Goal: Communication & Community: Answer question/provide support

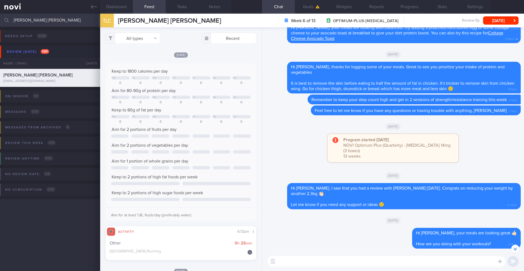
select select "9"
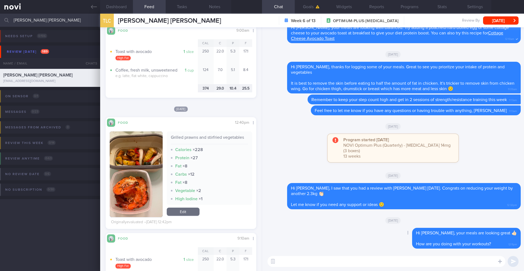
scroll to position [764, 0]
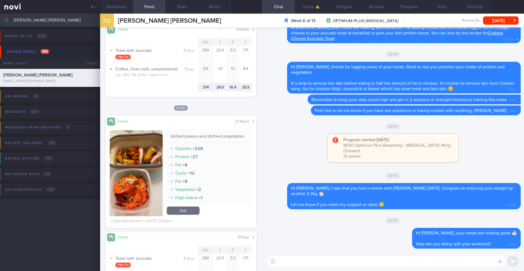
click at [340, 266] on textarea at bounding box center [387, 261] width 238 height 11
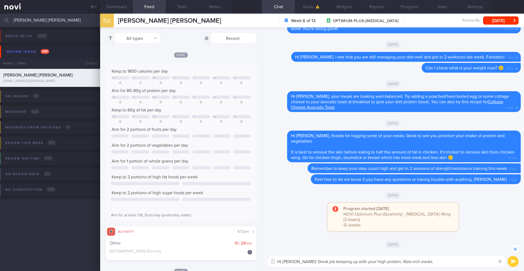
scroll to position [0, 0]
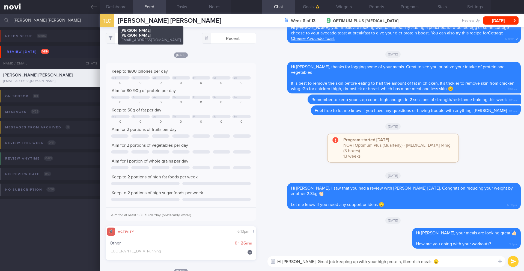
click at [158, 21] on span "[PERSON_NAME] [PERSON_NAME]" at bounding box center [169, 20] width 103 height 7
copy div "[PERSON_NAME] [PERSON_NAME] [PERSON_NAME] [PERSON_NAME] [PERSON_NAME][EMAIL_ADD…"
click at [427, 261] on textarea "Hi [PERSON_NAME]! Great job keeping up with your high protein, fibre-rich meals…" at bounding box center [387, 261] width 238 height 11
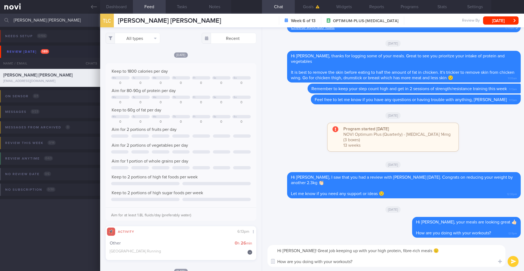
drag, startPoint x: 358, startPoint y: 258, endPoint x: 268, endPoint y: 247, distance: 90.8
click at [268, 247] on div "Hi [PERSON_NAME]! Great job keeping up with your high protein, fibre-rich meals…" at bounding box center [387, 256] width 238 height 22
click at [331, 257] on textarea "Hi [PERSON_NAME]! Great job keeping up with your high protein, fibre-rich meals…" at bounding box center [387, 256] width 238 height 22
drag, startPoint x: 362, startPoint y: 263, endPoint x: 270, endPoint y: 247, distance: 93.5
click at [270, 247] on textarea "Hi [PERSON_NAME]! Great job keeping up with your high protein, fibre-rich meals…" at bounding box center [387, 256] width 238 height 22
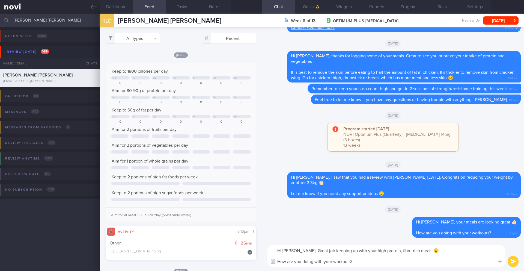
click at [337, 271] on div "Hi [PERSON_NAME]! Great job keeping up with your high protein, fibre-rich meals…" at bounding box center [393, 256] width 262 height 30
drag, startPoint x: 346, startPoint y: 262, endPoint x: 263, endPoint y: 260, distance: 83.5
click at [263, 260] on div "Hi [PERSON_NAME]! Great job keeping up with your high protein, fibre-rich meals…" at bounding box center [393, 256] width 262 height 30
paste textarea "lately?"
type textarea "Hi [PERSON_NAME]! Great job keeping up with your high protein, fibre-rich meals…"
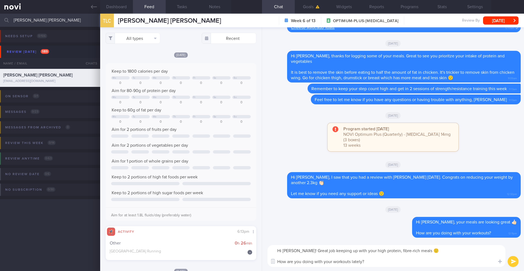
click at [513, 262] on button "submit" at bounding box center [513, 261] width 11 height 11
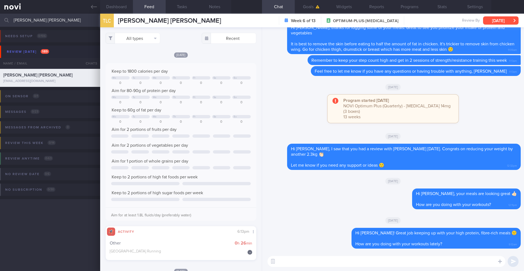
click at [493, 18] on button "[DATE]" at bounding box center [500, 20] width 35 height 8
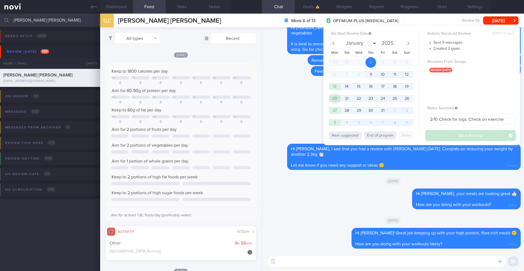
click at [336, 99] on span "20" at bounding box center [334, 98] width 11 height 11
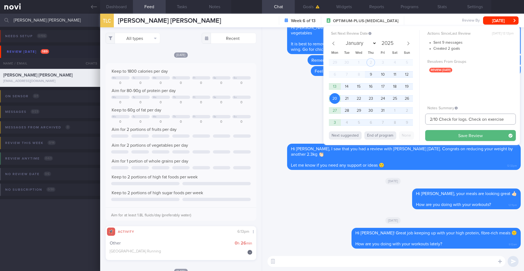
drag, startPoint x: 432, startPoint y: 120, endPoint x: 416, endPoint y: 120, distance: 15.3
click at [416, 120] on div "Set Next Review Date [DATE] January February March April May June July August S…" at bounding box center [421, 85] width 197 height 119
drag, startPoint x: 473, startPoint y: 120, endPoint x: 524, endPoint y: 121, distance: 51.1
click at [524, 121] on div "Patients New Users Coaches [PERSON_NAME] [PERSON_NAME] Assigned patients Assign…" at bounding box center [262, 142] width 524 height 257
type input "20/10 Check for logs."
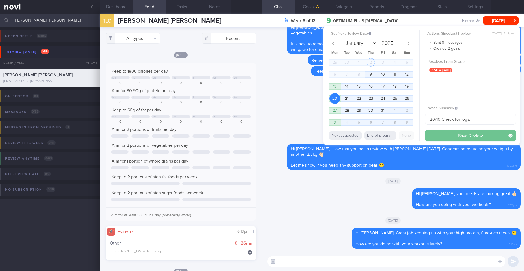
click at [482, 135] on button "Save Review" at bounding box center [470, 135] width 91 height 11
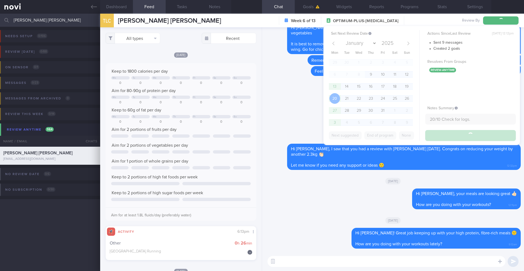
type input "20/10 Check for logs."
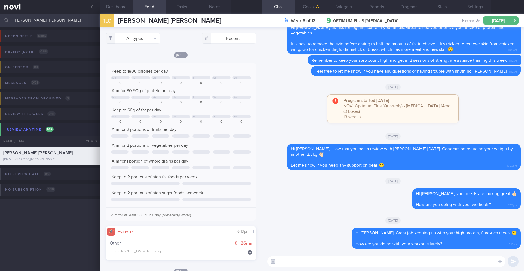
click at [29, 21] on input "[PERSON_NAME] [PERSON_NAME]" at bounding box center [262, 20] width 524 height 13
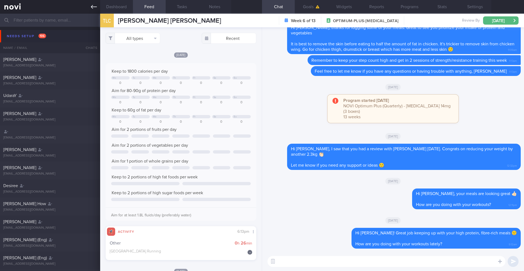
click at [99, 7] on link at bounding box center [50, 7] width 100 height 14
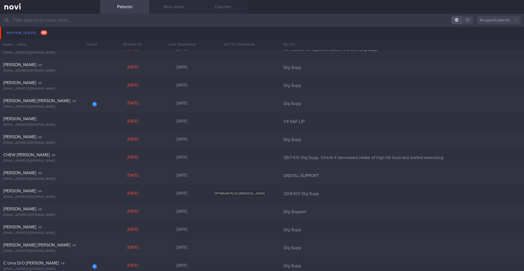
scroll to position [2257, 0]
click at [62, 103] on div "1 [PERSON_NAME] [PERSON_NAME] [EMAIL_ADDRESS][DOMAIN_NAME]" at bounding box center [50, 102] width 100 height 11
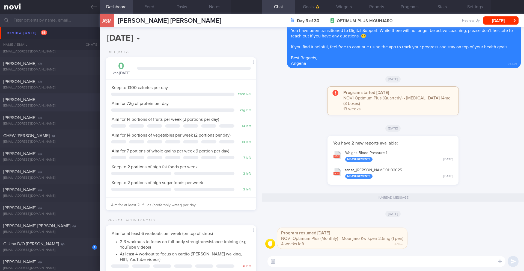
scroll to position [76, 137]
click at [476, 4] on button "Settings" at bounding box center [475, 7] width 33 height 14
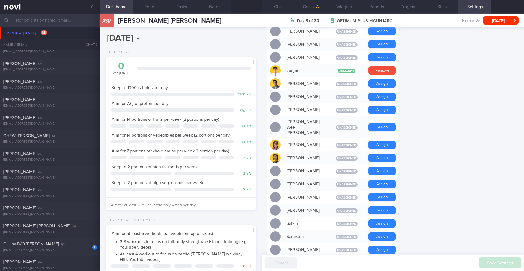
scroll to position [447, 0]
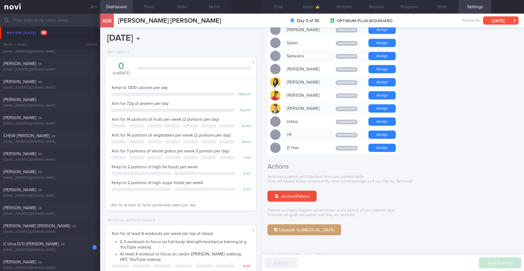
click at [489, 20] on button "[DATE]" at bounding box center [500, 20] width 35 height 8
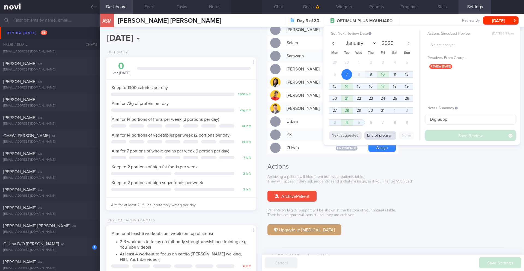
click at [369, 134] on button "End of program" at bounding box center [380, 135] width 32 height 8
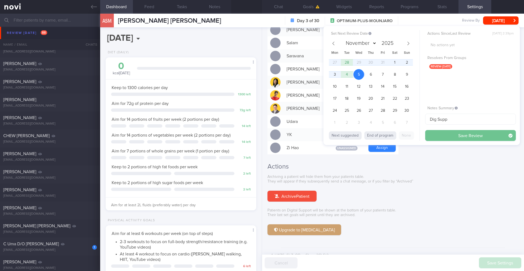
click at [456, 133] on button "Save Review" at bounding box center [470, 135] width 91 height 11
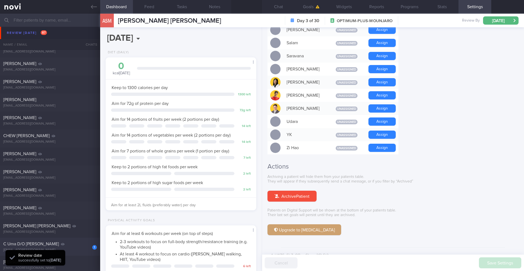
click at [78, 247] on div "1 C Uma D/O [PERSON_NAME] [EMAIL_ADDRESS][DOMAIN_NAME]" at bounding box center [50, 246] width 100 height 11
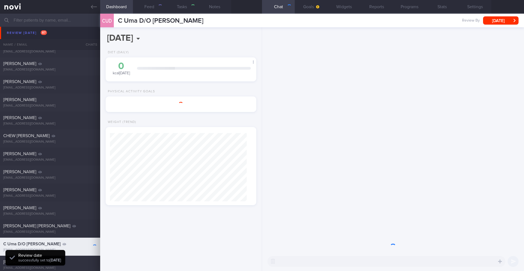
select select "9"
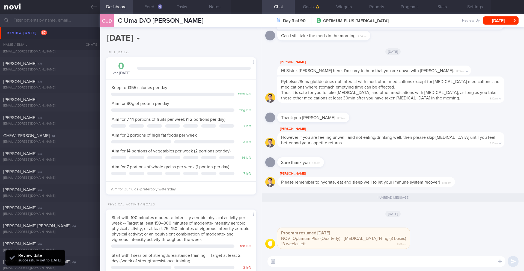
scroll to position [76, 137]
click at [509, 22] on button "[DATE]" at bounding box center [500, 20] width 35 height 8
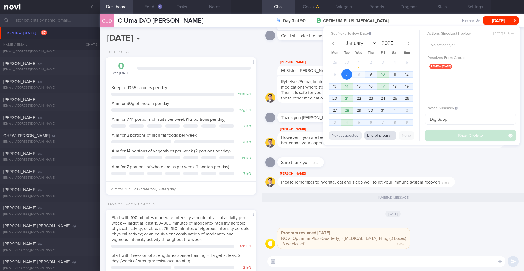
click at [370, 136] on button "End of program" at bounding box center [380, 135] width 32 height 8
type input "2026"
select select "0"
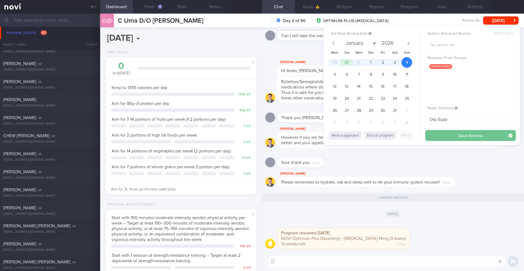
click at [452, 137] on button "Save Review" at bounding box center [470, 135] width 91 height 11
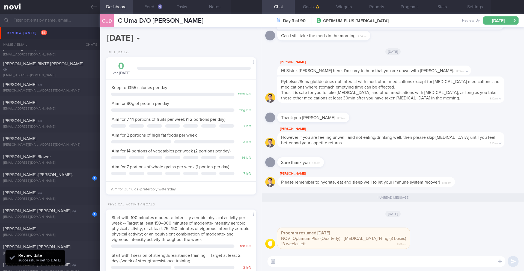
scroll to position [2686, 0]
click at [62, 216] on div "[EMAIL_ADDRESS][DOMAIN_NAME]" at bounding box center [50, 217] width 94 height 4
type input "2025"
type input "Dig Sup"
select select "9"
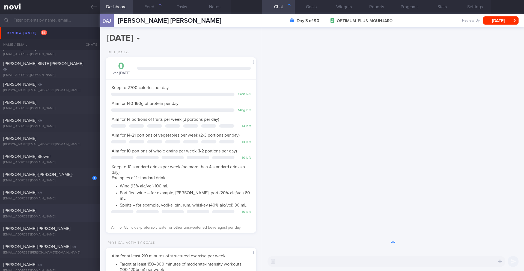
scroll to position [68, 137]
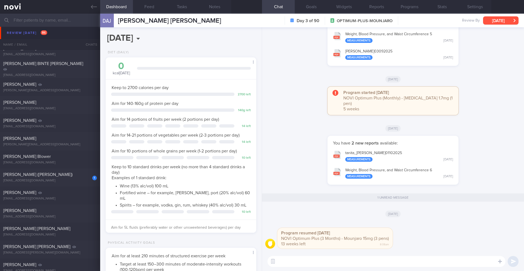
click at [489, 18] on button "[DATE]" at bounding box center [500, 20] width 35 height 8
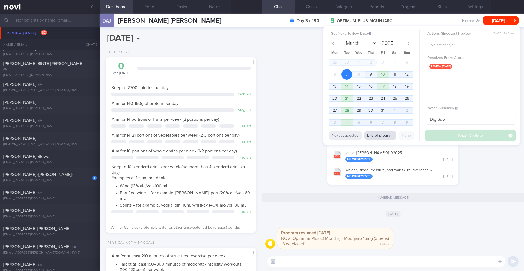
click at [380, 136] on button "End of program" at bounding box center [380, 135] width 32 height 8
type input "2026"
select select "0"
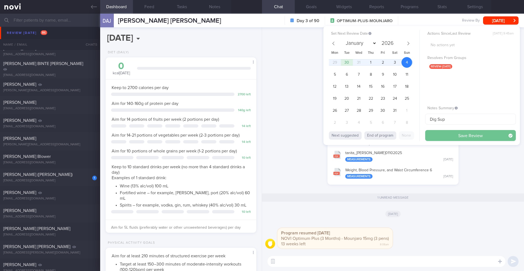
click at [451, 136] on button "Save Review" at bounding box center [470, 135] width 91 height 11
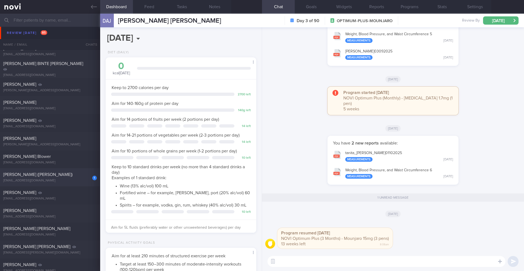
click at [47, 176] on span "[PERSON_NAME] ([PERSON_NAME])" at bounding box center [37, 174] width 69 height 4
type input "2025"
type input "1/10 Check if increased pro intake and exercise"
select select "9"
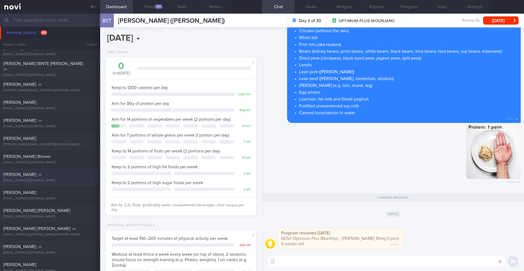
scroll to position [76, 137]
click at [498, 24] on button "[DATE]" at bounding box center [500, 20] width 35 height 8
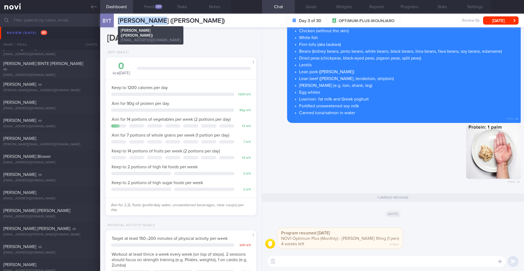
drag, startPoint x: 158, startPoint y: 21, endPoint x: 116, endPoint y: 22, distance: 42.3
click at [116, 22] on div "BYT Bee [PERSON_NAME] (Jasmine) [PERSON_NAME] (Jasmine) [EMAIL_ADDRESS][DOMAIN_…" at bounding box center [162, 21] width 125 height 14
copy span "Bee [PERSON_NAME]"
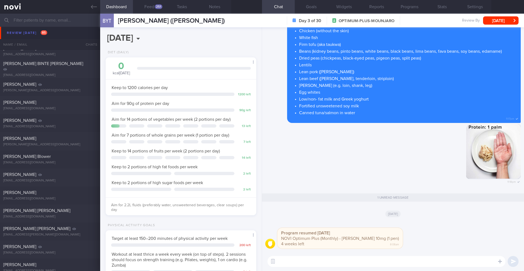
click at [322, 260] on textarea at bounding box center [387, 261] width 238 height 11
type textarea "Hi [PERSON_NAME],"
click at [158, 5] on div "251" at bounding box center [159, 6] width 8 height 5
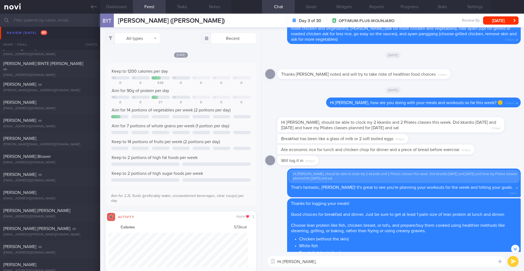
drag, startPoint x: 293, startPoint y: 78, endPoint x: 298, endPoint y: 79, distance: 4.1
click at [294, 76] on span "Thanks [PERSON_NAME] noted and will try to take note of healthier food choices" at bounding box center [358, 74] width 155 height 4
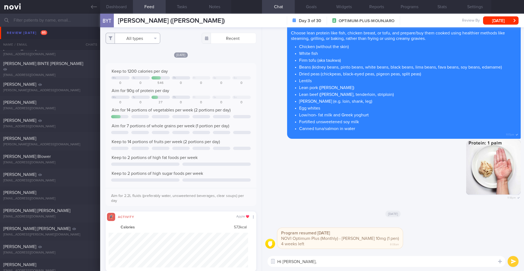
click at [145, 38] on button "All types" at bounding box center [133, 38] width 55 height 11
click at [135, 55] on button "Activity" at bounding box center [133, 57] width 54 height 8
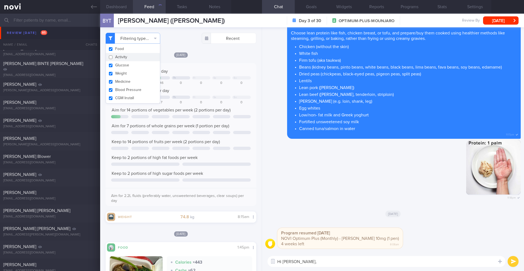
checkbox input "false"
click at [121, 7] on button "Dashboard" at bounding box center [116, 7] width 33 height 14
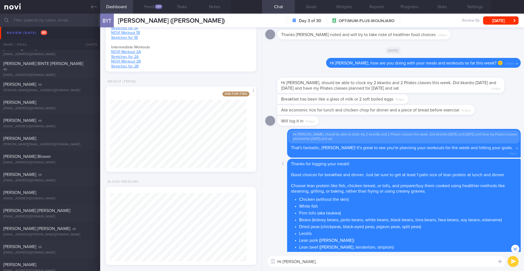
scroll to position [-155, 0]
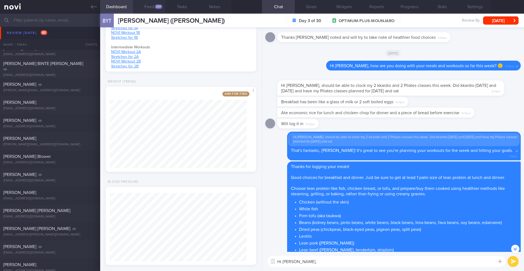
click at [150, 7] on button "Feed 251" at bounding box center [149, 7] width 33 height 14
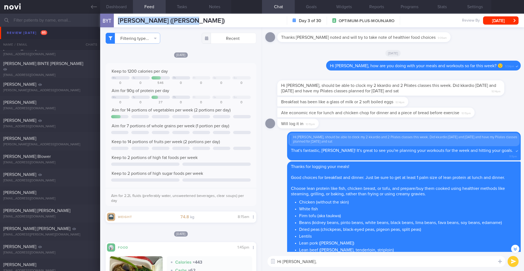
drag, startPoint x: 193, startPoint y: 20, endPoint x: 115, endPoint y: 23, distance: 77.6
click at [115, 23] on div "BYT Bee [PERSON_NAME] (Jasmine) [PERSON_NAME] (Jasmine) [EMAIL_ADDRESS][DOMAIN_…" at bounding box center [312, 21] width 424 height 14
copy div "[PERSON_NAME] ([PERSON_NAME])"
click at [212, 7] on button "Notes" at bounding box center [214, 7] width 33 height 14
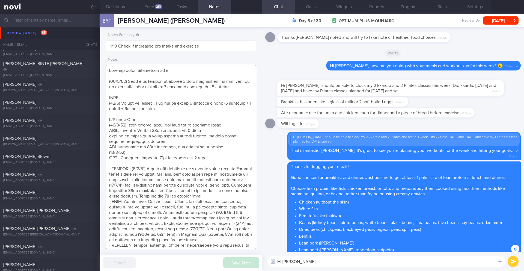
click at [152, 119] on textarea at bounding box center [181, 157] width 151 height 184
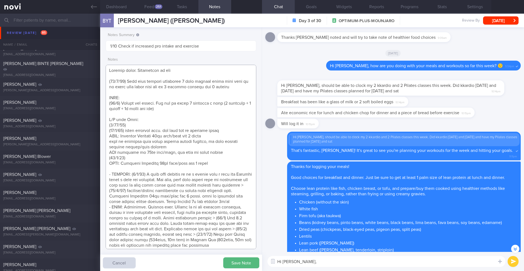
paste textarea "still has 1 week of Mounjaro 10mg left"
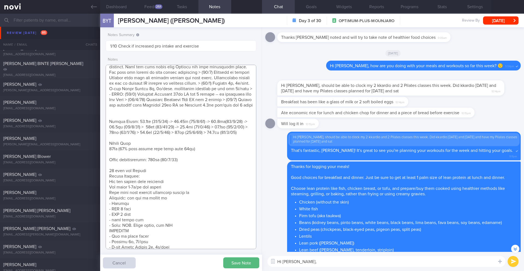
scroll to position [223, 0]
click at [239, 138] on textarea at bounding box center [181, 157] width 151 height 184
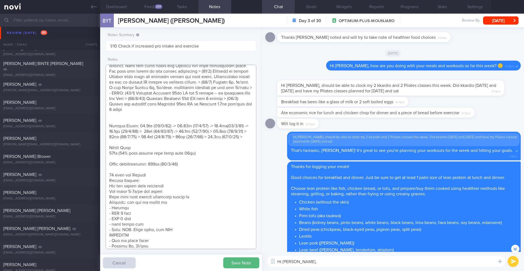
paste textarea "74.6kg ([DATE])"
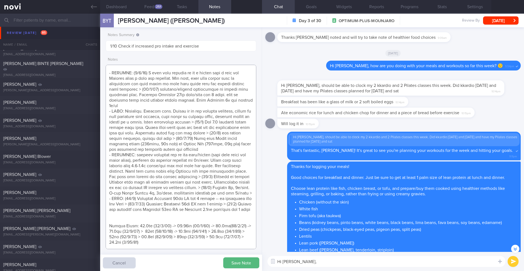
scroll to position [95, 0]
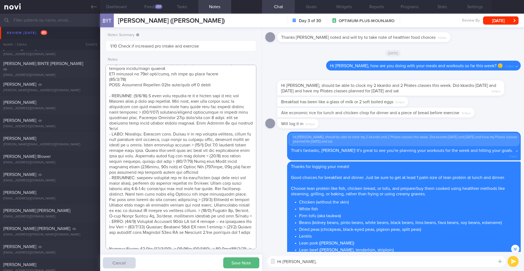
click at [223, 83] on textarea at bounding box center [181, 157] width 151 height 184
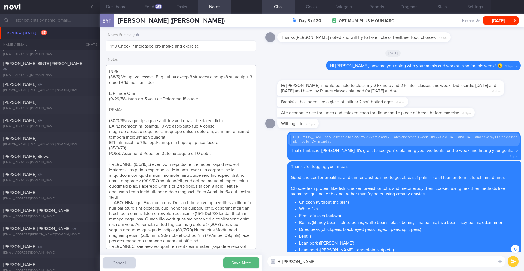
scroll to position [20, 0]
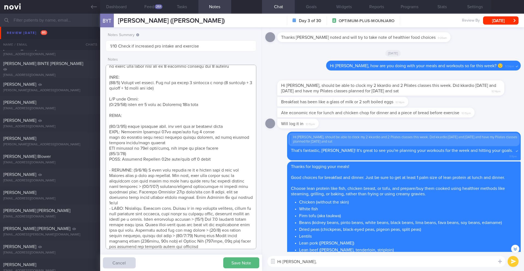
click at [144, 116] on textarea at bounding box center [181, 157] width 151 height 184
paste textarea "Continue Mounjaro 10mg once/week for 5 weeks (1 week existing supply + 4 weeks)…"
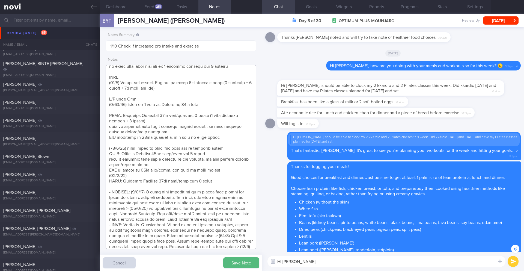
click at [110, 176] on textarea at bounding box center [181, 157] width 151 height 184
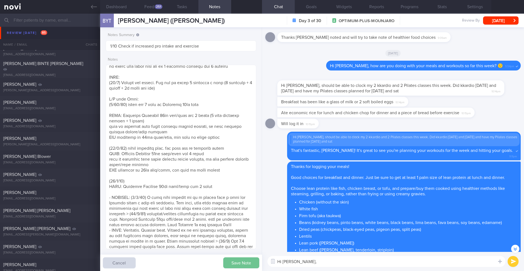
click at [247, 265] on button "Save Note" at bounding box center [241, 262] width 36 height 11
click at [131, 113] on textarea at bounding box center [181, 157] width 151 height 184
click at [133, 111] on textarea at bounding box center [181, 157] width 151 height 184
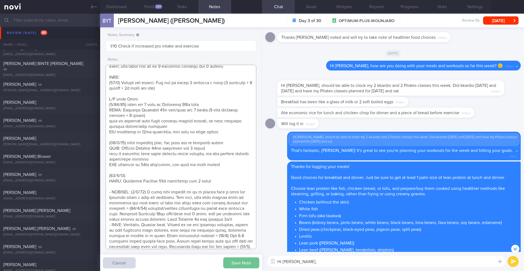
type textarea "Logging meals. Responsive on app ([DATE]) Have also started attending 1 more kk…"
click at [234, 264] on button "Save Note" at bounding box center [241, 262] width 36 height 11
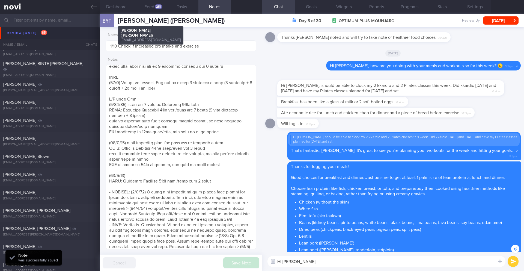
click at [161, 23] on span "[PERSON_NAME] ([PERSON_NAME])" at bounding box center [171, 20] width 107 height 7
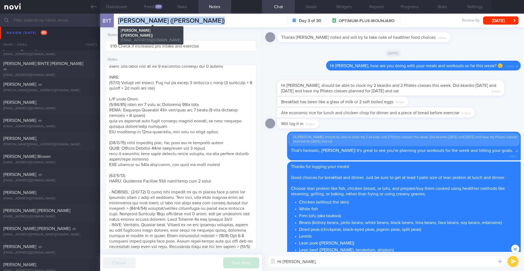
copy div "[PERSON_NAME] (Jasmine) [PERSON_NAME] (Jasmine) [EMAIL_ADDRESS][DOMAIN_NAME]"
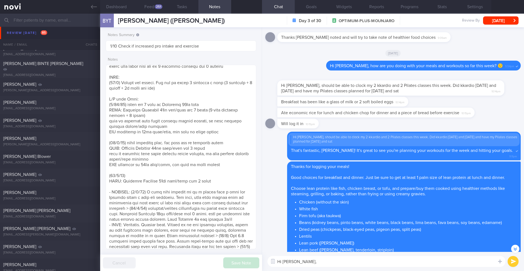
click at [312, 264] on textarea "Hi [PERSON_NAME]," at bounding box center [387, 261] width 238 height 11
click at [159, 7] on div "251" at bounding box center [159, 6] width 8 height 5
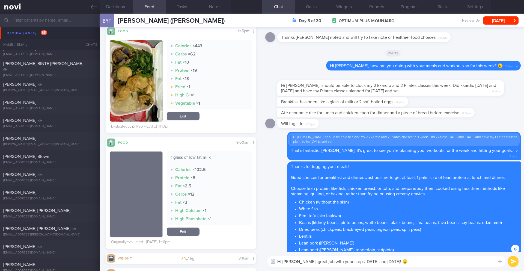
scroll to position [220, 0]
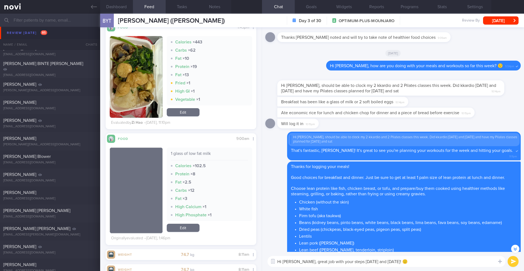
click at [134, 80] on button "button" at bounding box center [136, 77] width 53 height 82
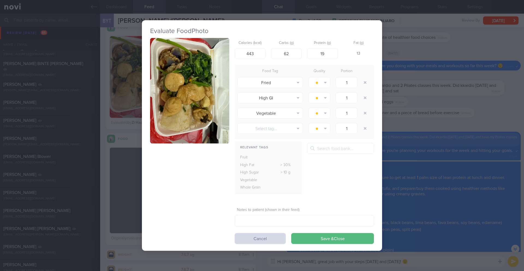
click at [184, 83] on button "button" at bounding box center [189, 91] width 79 height 106
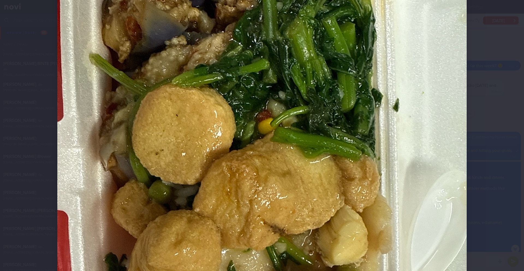
scroll to position [299, 0]
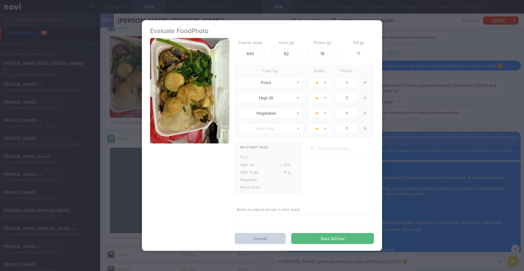
click at [268, 241] on button "Cancel" at bounding box center [260, 238] width 51 height 11
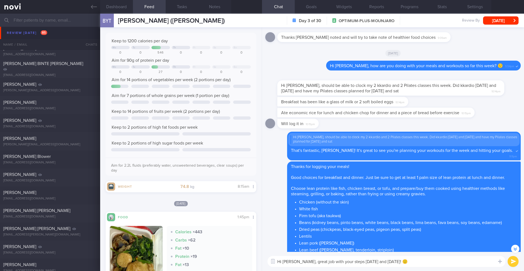
scroll to position [215, 0]
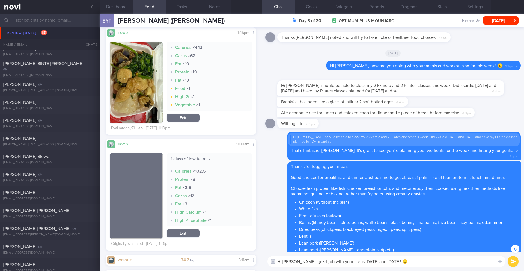
click at [432, 259] on textarea "Hi [PERSON_NAME], great job with your steps [DATE] and [DATE]! 🙂" at bounding box center [387, 261] width 238 height 11
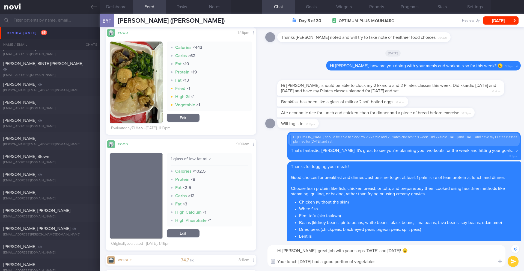
click at [392, 262] on textarea "Hi [PERSON_NAME], great job with your steps [DATE] and [DATE]! 🙂 Your lunch [DA…" at bounding box center [387, 256] width 238 height 22
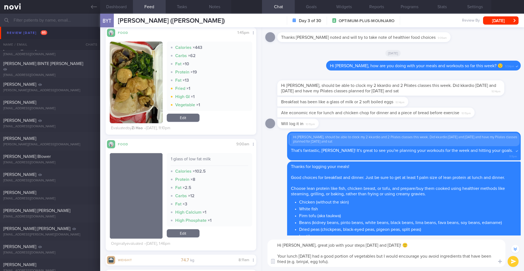
paste textarea "Keeping the following in mind: - To make your meal balanced, choose at least 2 …"
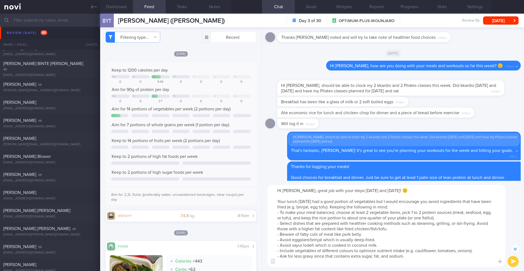
scroll to position [0, 0]
click at [425, 256] on textarea "Hi [PERSON_NAME], great job with your steps [DATE] and [DATE]! 🙂 Your lunch [DA…" at bounding box center [387, 226] width 238 height 82
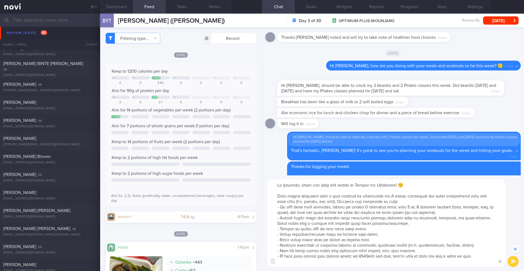
click at [335, 207] on textarea at bounding box center [387, 222] width 238 height 87
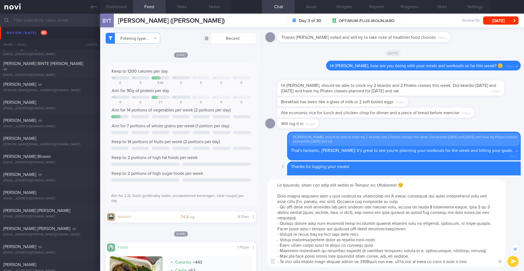
scroll to position [-237, 0]
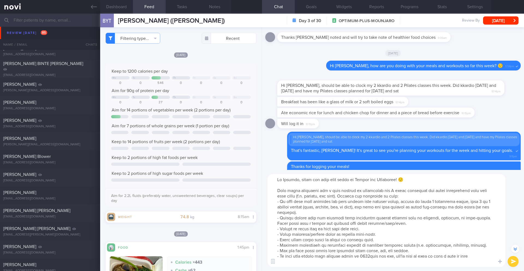
click at [433, 201] on textarea at bounding box center [387, 220] width 238 height 93
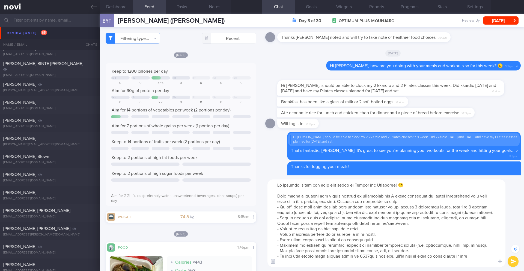
click at [449, 207] on textarea at bounding box center [387, 222] width 238 height 87
drag, startPoint x: 467, startPoint y: 206, endPoint x: 458, endPoint y: 207, distance: 9.0
click at [458, 207] on textarea at bounding box center [387, 222] width 238 height 87
drag, startPoint x: 433, startPoint y: 257, endPoint x: 477, endPoint y: 256, distance: 44.2
click at [477, 256] on textarea at bounding box center [387, 222] width 238 height 87
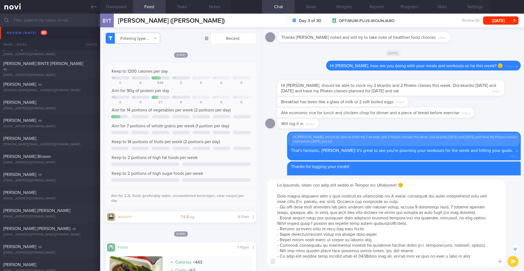
drag, startPoint x: 432, startPoint y: 257, endPoint x: 471, endPoint y: 257, distance: 39.3
click at [471, 257] on textarea at bounding box center [387, 222] width 238 height 87
drag, startPoint x: 387, startPoint y: 213, endPoint x: 469, endPoint y: 211, distance: 82.5
click at [469, 211] on textarea at bounding box center [387, 222] width 238 height 87
paste textarea "half a bowl of rice"
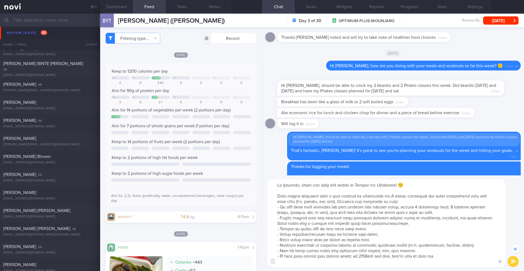
click at [383, 259] on textarea at bounding box center [387, 222] width 238 height 87
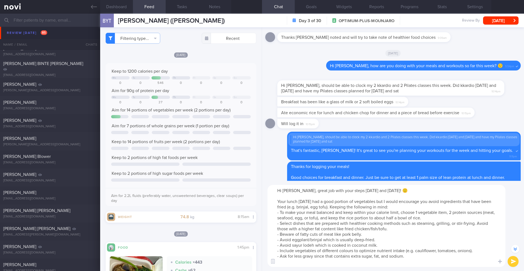
type textarea "Hi [PERSON_NAME], great job with your steps [DATE] and [DATE]! 🙂 Your lunch [DA…"
click at [514, 262] on button "submit" at bounding box center [513, 261] width 11 height 11
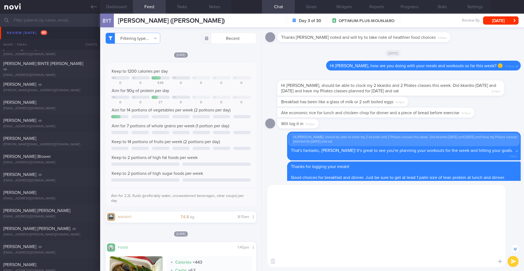
scroll to position [0, 0]
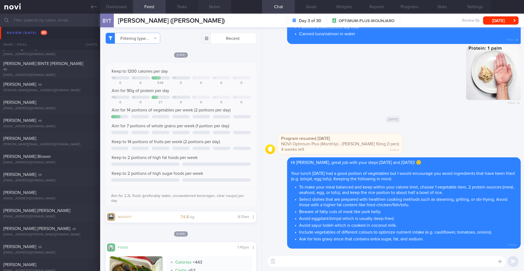
click at [222, 11] on button "Notes" at bounding box center [214, 7] width 33 height 14
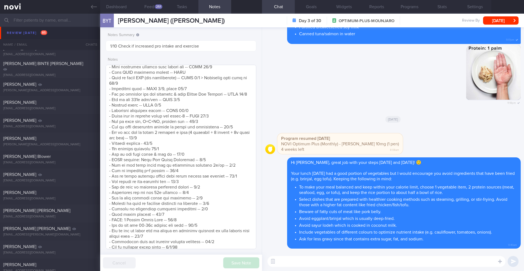
scroll to position [597, 0]
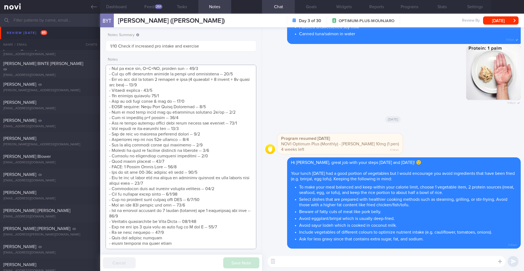
click at [171, 228] on textarea at bounding box center [181, 157] width 151 height 184
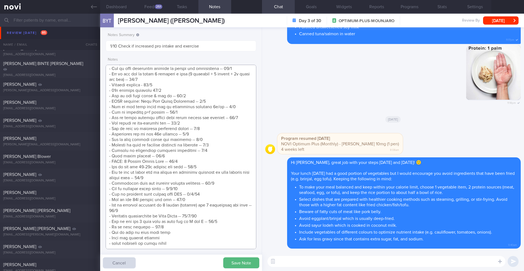
scroll to position [602, 0]
type textarea "Logging meals. Responsive on app ([DATE]) Have also started attending 1 more kk…"
click at [233, 256] on div "Save Note Cancel" at bounding box center [181, 262] width 162 height 16
click at [233, 259] on button "Save Note" at bounding box center [241, 262] width 36 height 11
click at [498, 20] on button "[DATE]" at bounding box center [500, 20] width 35 height 8
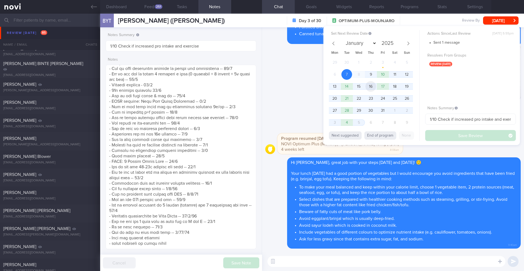
click at [373, 88] on span "16" at bounding box center [371, 86] width 11 height 11
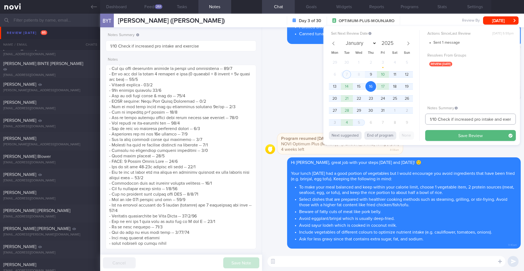
drag, startPoint x: 432, startPoint y: 119, endPoint x: 420, endPoint y: 119, distance: 12.3
click at [420, 119] on div "Set Next Review Date [DATE] January February March April May June July August S…" at bounding box center [421, 85] width 197 height 119
type input "16/10 Check if increased pro intake and exercise"
click at [450, 135] on button "Save Review" at bounding box center [470, 135] width 91 height 11
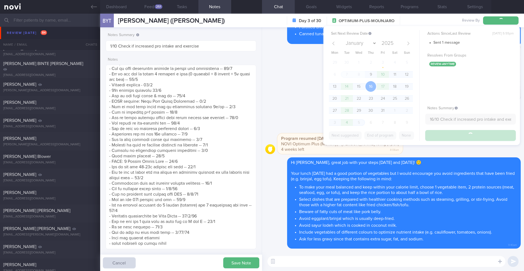
type input "16/10 Check if increased pro intake and exercise"
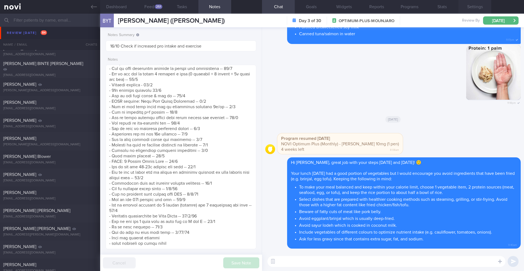
click at [478, 8] on button "Settings" at bounding box center [475, 7] width 33 height 14
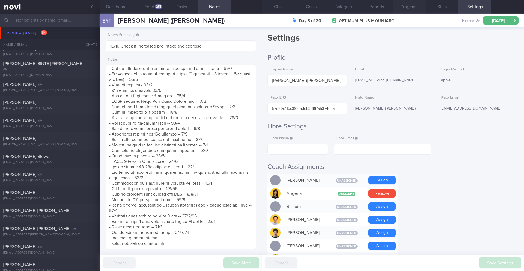
click at [410, 10] on button "Programs" at bounding box center [409, 7] width 33 height 14
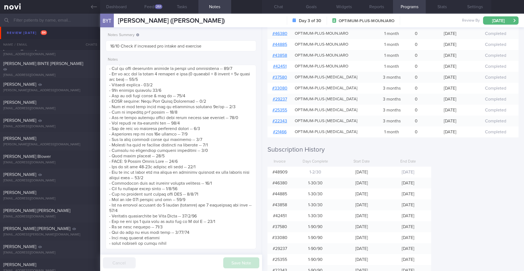
scroll to position [128, 0]
click at [93, 9] on icon at bounding box center [94, 7] width 6 height 6
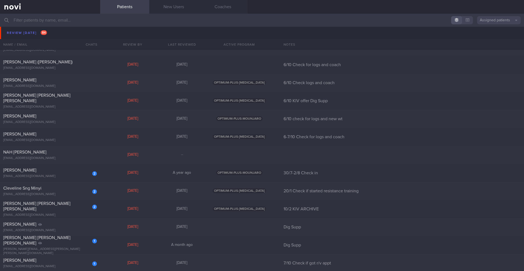
scroll to position [2962, 0]
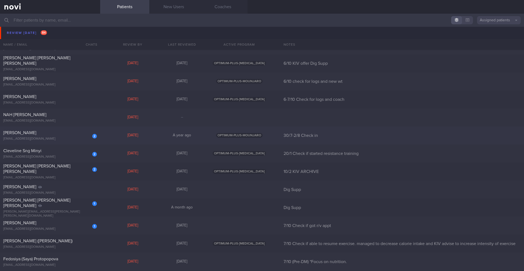
click at [66, 133] on div "[PERSON_NAME]" at bounding box center [49, 132] width 92 height 5
select select "9"
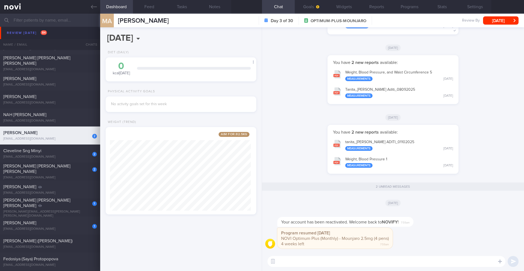
scroll to position [78, 141]
click at [468, 8] on button "Settings" at bounding box center [475, 7] width 33 height 14
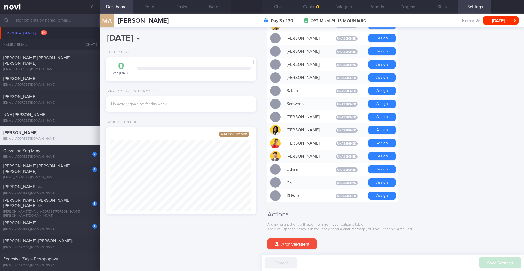
scroll to position [447, 0]
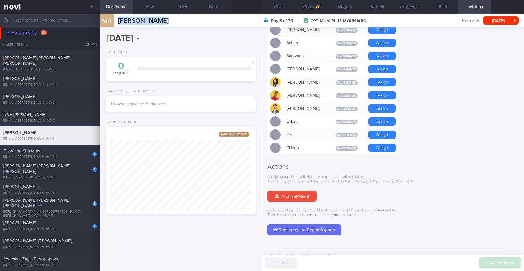
drag, startPoint x: 166, startPoint y: 19, endPoint x: 115, endPoint y: 21, distance: 51.1
click at [115, 21] on div "MA [PERSON_NAME] [PERSON_NAME] [EMAIL_ADDRESS][DOMAIN_NAME] Day 3 of 30 OPTIMUM…" at bounding box center [312, 21] width 424 height 14
copy div "[PERSON_NAME]"
click at [213, 9] on button "Notes" at bounding box center [214, 7] width 33 height 14
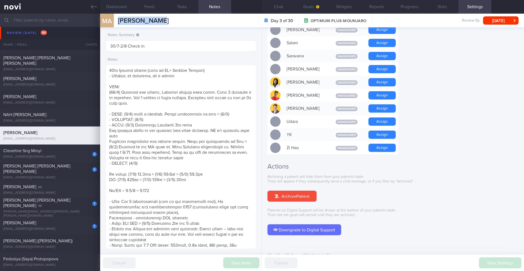
click at [213, 9] on button "Notes" at bounding box center [214, 7] width 33 height 14
click at [276, 6] on button "Chat" at bounding box center [278, 7] width 33 height 14
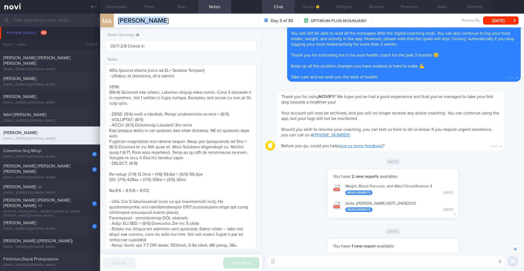
scroll to position [-392, 0]
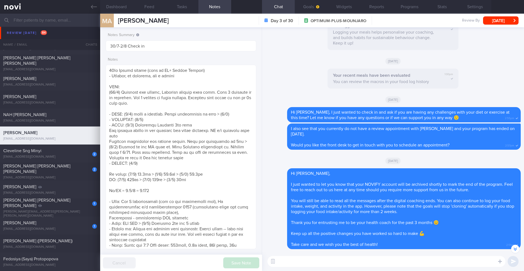
click at [304, 257] on textarea at bounding box center [387, 261] width 238 height 11
type textarea "Hi [PERSON_NAME],"
click at [169, 103] on textarea at bounding box center [181, 157] width 151 height 184
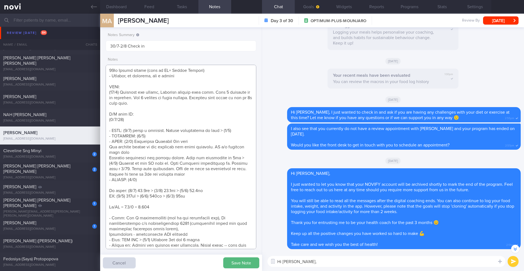
paste textarea "Last seen in [DATE] Experienced challenging GI related s/e Primarily nausea and…"
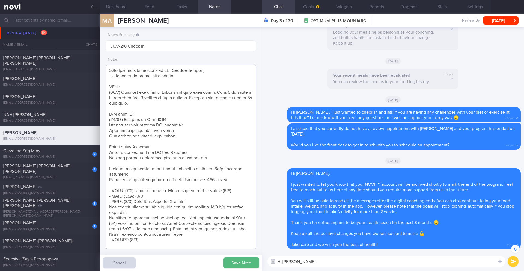
click at [129, 142] on textarea at bounding box center [181, 157] width 151 height 184
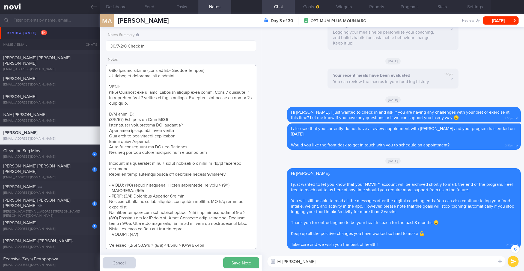
click at [132, 159] on textarea at bounding box center [181, 157] width 151 height 184
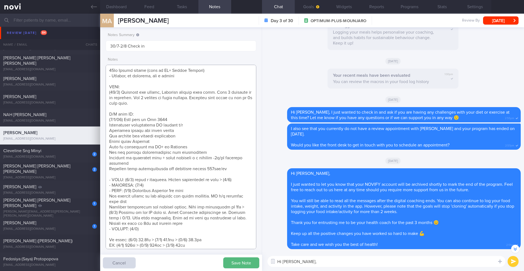
click at [238, 170] on textarea at bounding box center [181, 157] width 151 height 184
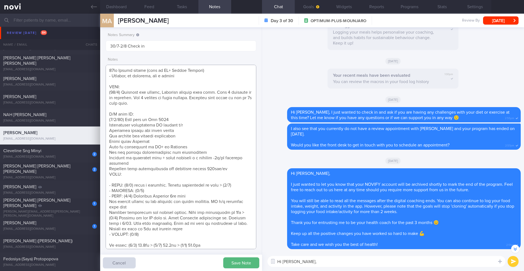
paste textarea "Mounjaro 2.5mg wkly"
click at [140, 116] on textarea at bounding box center [181, 157] width 151 height 184
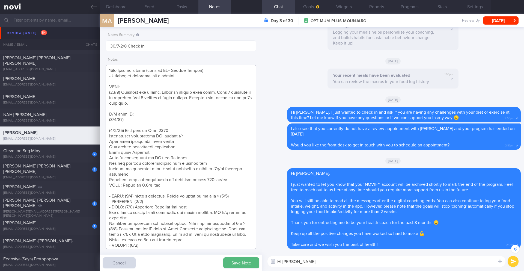
click at [138, 120] on textarea at bounding box center [181, 157] width 151 height 184
paste textarea "Tolerated Mounjaro 2.5mg wkly Nil sig s/e reported Effects on appetite and sati…"
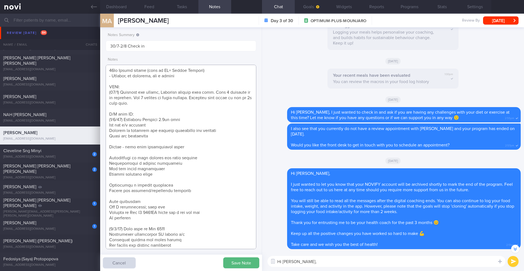
click at [129, 144] on textarea at bounding box center [181, 157] width 151 height 184
click at [130, 143] on textarea at bounding box center [181, 157] width 151 height 184
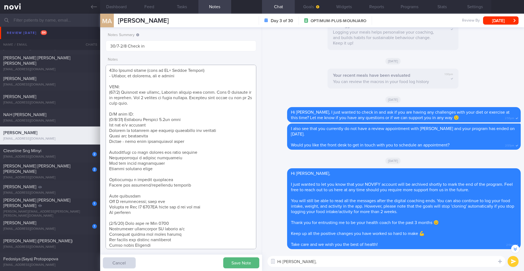
click at [127, 148] on textarea at bounding box center [181, 157] width 151 height 184
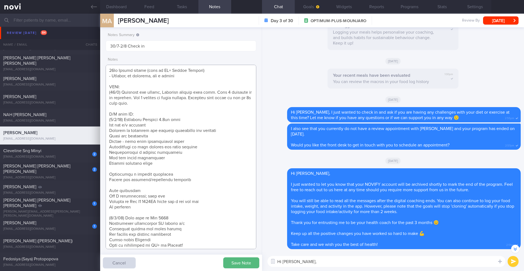
click at [123, 170] on textarea at bounding box center [181, 157] width 151 height 184
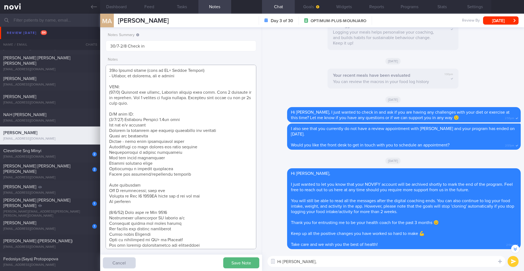
click at [121, 177] on textarea at bounding box center [181, 157] width 151 height 184
click at [139, 195] on textarea at bounding box center [181, 157] width 151 height 184
paste textarea "Mounjaro 5mg wkly"
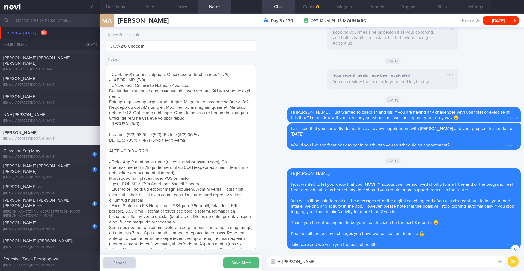
scroll to position [201, 0]
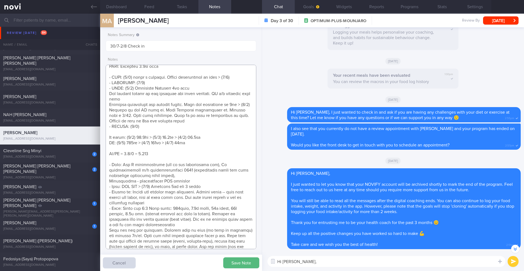
click at [211, 137] on textarea at bounding box center [181, 157] width 151 height 184
click at [198, 143] on textarea at bounding box center [181, 157] width 151 height 184
click at [230, 136] on textarea at bounding box center [181, 157] width 151 height 184
click at [225, 138] on textarea at bounding box center [181, 157] width 151 height 184
click at [172, 141] on textarea at bounding box center [181, 157] width 151 height 184
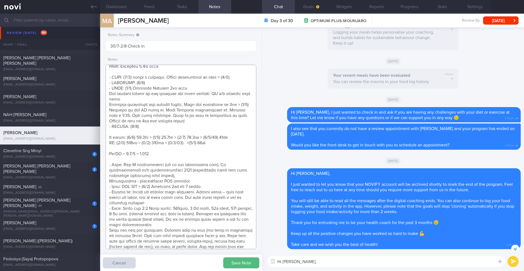
drag, startPoint x: 190, startPoint y: 143, endPoint x: 170, endPoint y: 143, distance: 19.9
click at [170, 143] on textarea at bounding box center [181, 157] width 151 height 184
click at [207, 138] on textarea at bounding box center [181, 157] width 151 height 184
click at [206, 138] on textarea at bounding box center [181, 157] width 151 height 184
paste textarea "[DATE]) >("
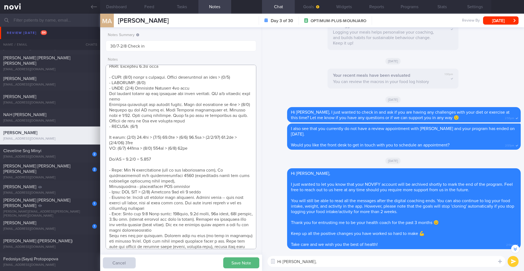
drag, startPoint x: 186, startPoint y: 139, endPoint x: 186, endPoint y: 135, distance: 3.8
click at [186, 139] on textarea at bounding box center [181, 157] width 151 height 184
click at [158, 143] on textarea at bounding box center [181, 157] width 151 height 184
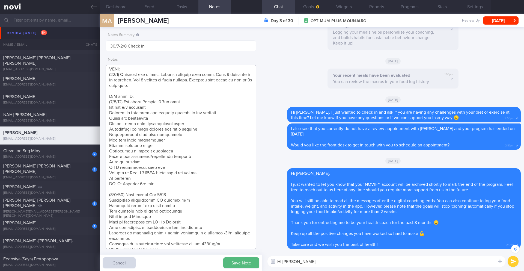
scroll to position [9, 0]
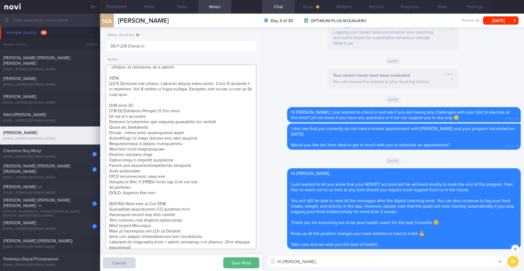
click at [153, 105] on textarea at bounding box center [181, 157] width 151 height 184
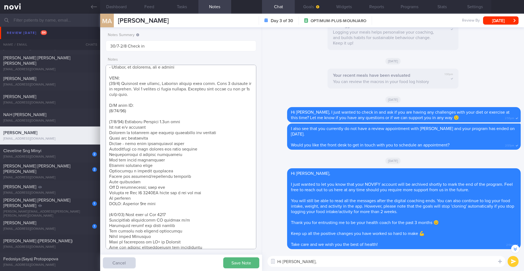
paste textarea "Tolerated Mounjaro 5mg wkly Effects on appetite and satiety noticeable but less…"
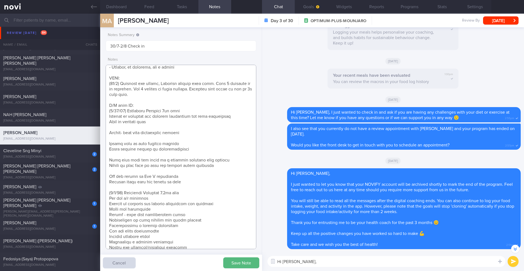
click at [144, 126] on textarea at bounding box center [181, 157] width 151 height 184
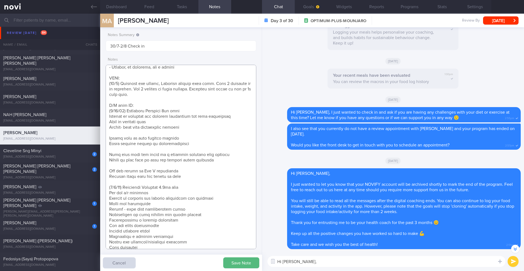
click at [140, 132] on textarea at bounding box center [181, 157] width 151 height 184
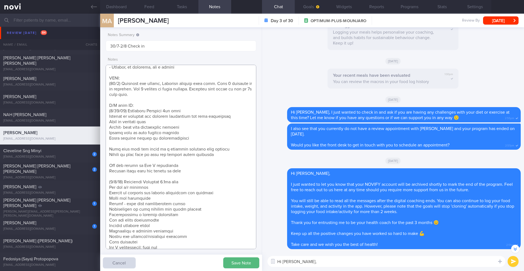
click at [136, 144] on textarea at bounding box center [181, 157] width 151 height 184
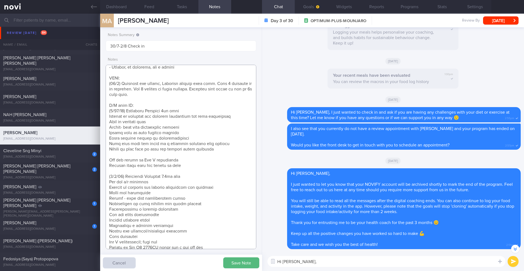
click at [135, 159] on textarea at bounding box center [181, 157] width 151 height 184
click at [134, 154] on textarea at bounding box center [181, 157] width 151 height 184
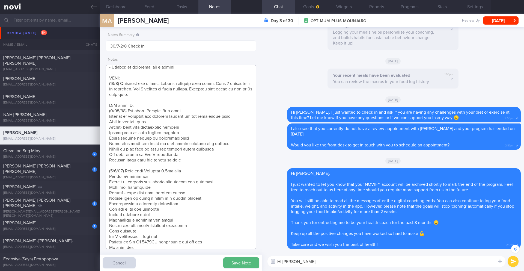
click at [197, 160] on textarea at bounding box center [181, 157] width 151 height 184
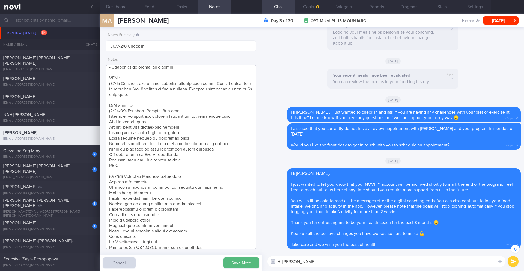
paste textarea "Mounjaro 7.5mg wkly Refill Vit D supplementation as req"
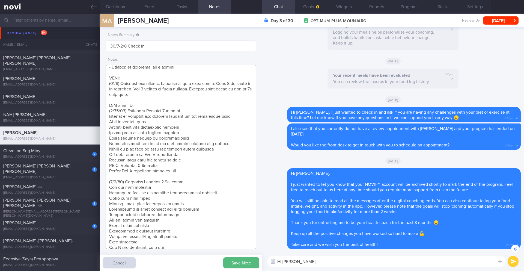
type textarea "[DEMOGRAPHIC_DATA] [DEMOGRAPHIC_DATA] [DEMOGRAPHIC_DATA] (wife of OP+ [PERSON_N…"
click at [331, 262] on textarea "Hi [PERSON_NAME]," at bounding box center [387, 261] width 238 height 11
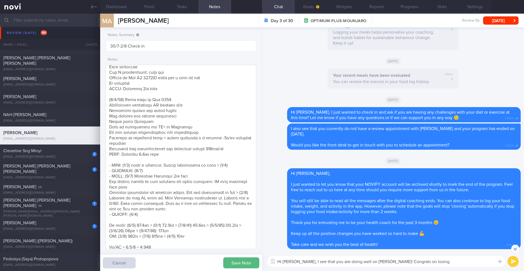
scroll to position [184, 0]
drag, startPoint x: 377, startPoint y: 261, endPoint x: 297, endPoint y: 262, distance: 80.0
click at [297, 262] on textarea "Hi [PERSON_NAME], I see that you are doing well on [PERSON_NAME]! Congrats on l…" at bounding box center [387, 261] width 238 height 11
click at [426, 259] on textarea "Hi [PERSON_NAME]! Congrats on losing 3.9kg since starting on Mounjaro 😁" at bounding box center [387, 261] width 238 height 11
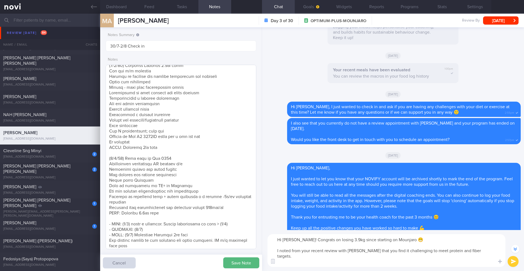
scroll to position [-414, 0]
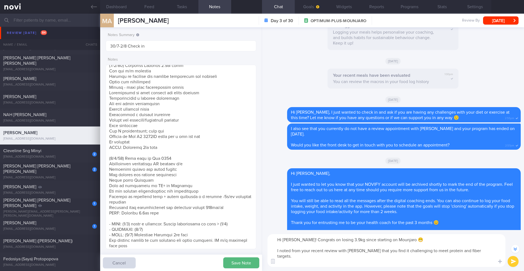
paste textarea "I’d like to reassess your energy and protein needs based on your current weight…"
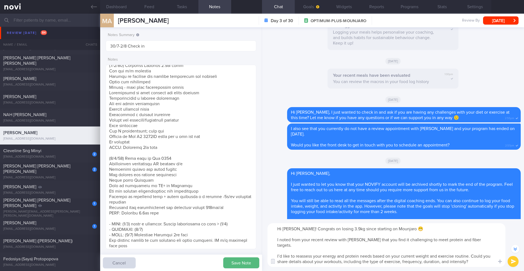
drag, startPoint x: 471, startPoint y: 258, endPoint x: 268, endPoint y: 226, distance: 205.2
click at [268, 226] on textarea "Hi [PERSON_NAME]! Congrats on losing 3.9kg since starting on Mounjaro 😁 I noted…" at bounding box center [387, 245] width 238 height 44
click at [347, 256] on textarea "Hi [PERSON_NAME]! Congrats on losing 3.9kg since starting on Mounjaro 😁 I noted…" at bounding box center [387, 245] width 238 height 44
drag, startPoint x: 292, startPoint y: 242, endPoint x: 479, endPoint y: 257, distance: 187.6
click at [479, 257] on textarea "Hi [PERSON_NAME]! Congrats on losing 3.9kg since starting on Mounjaro 😁 I noted…" at bounding box center [387, 245] width 238 height 44
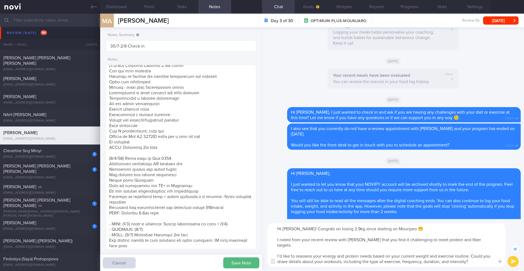
paste textarea "Hi [PERSON_NAME]! Huge congratulations on losing 3.9kg since starting Mounjaro!…"
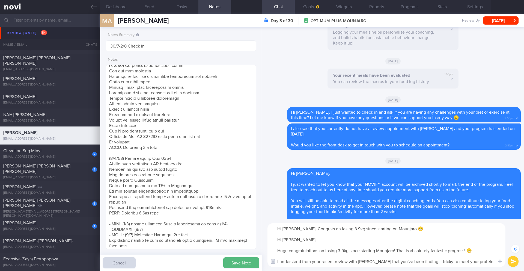
scroll to position [-458, 0]
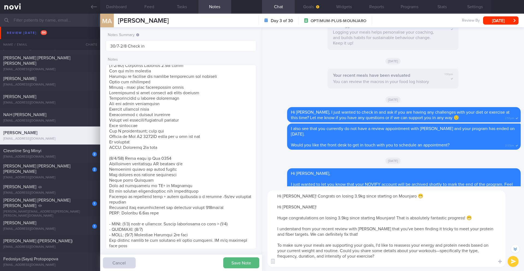
drag, startPoint x: 421, startPoint y: 197, endPoint x: 274, endPoint y: 192, distance: 147.0
click at [274, 192] on textarea "Hi [PERSON_NAME]! Congrats on losing 3.9kg since starting on Mounjaro 😁 Hi [PER…" at bounding box center [387, 228] width 238 height 76
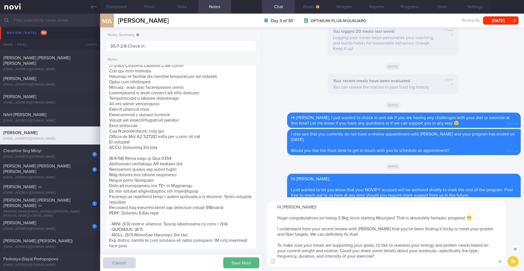
scroll to position [-447, 0]
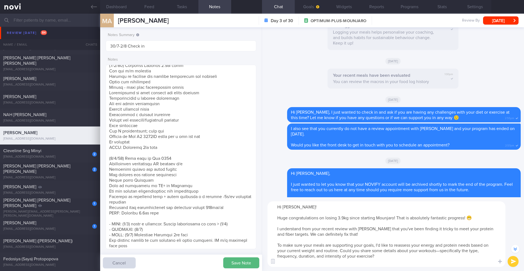
drag, startPoint x: 430, startPoint y: 216, endPoint x: 422, endPoint y: 218, distance: 8.0
click at [422, 218] on textarea "Hi [PERSON_NAME]! Huge congratulations on losing 3.9kg since starting Mounjaro!…" at bounding box center [387, 234] width 238 height 66
drag, startPoint x: 449, startPoint y: 218, endPoint x: 411, endPoint y: 217, distance: 37.7
click at [411, 217] on textarea "Hi [PERSON_NAME]! Huge congratulations on losing 3.9kg since starting Mounjaro!…" at bounding box center [387, 234] width 238 height 66
drag, startPoint x: 345, startPoint y: 235, endPoint x: 315, endPoint y: 234, distance: 29.8
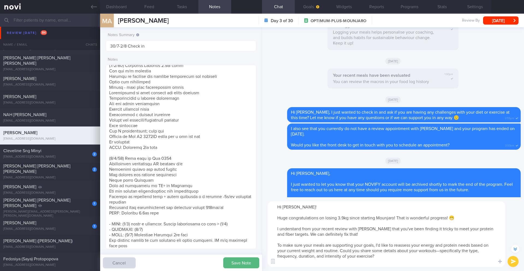
click at [315, 234] on textarea "Hi [PERSON_NAME]! Huge congratulations on losing 3.9kg since starting Mounjaro!…" at bounding box center [387, 234] width 238 height 66
click at [305, 234] on textarea "Hi [PERSON_NAME]! Huge congratulations on losing 3.9kg since starting Mounjaro!…" at bounding box center [387, 234] width 238 height 66
drag, startPoint x: 293, startPoint y: 235, endPoint x: 326, endPoint y: 234, distance: 32.8
click at [326, 234] on textarea "Hi [PERSON_NAME]! Huge congratulations on losing 3.9kg since starting Mounjaro!…" at bounding box center [387, 234] width 238 height 66
type textarea "Hi [PERSON_NAME]! Huge congratulations on losing 3.9kg since starting Mounjaro!…"
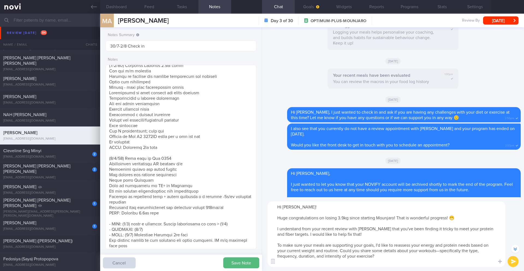
click at [512, 262] on button "submit" at bounding box center [513, 261] width 11 height 11
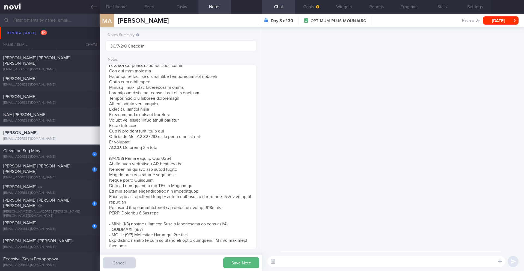
scroll to position [0, 0]
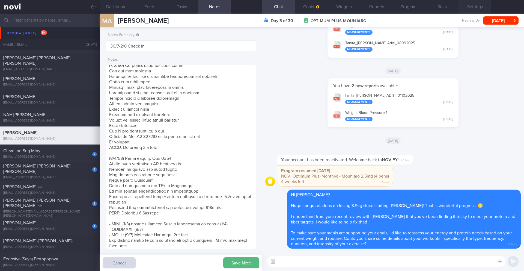
click at [471, 6] on button "Settings" at bounding box center [475, 7] width 33 height 14
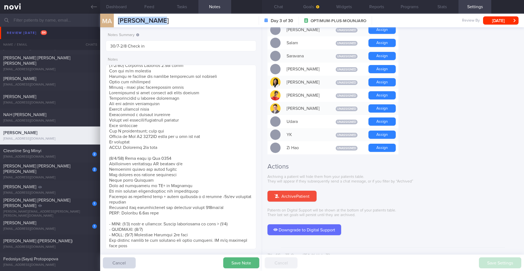
drag, startPoint x: 168, startPoint y: 22, endPoint x: 117, endPoint y: 19, distance: 50.8
click at [117, 19] on div "MA [PERSON_NAME] [PERSON_NAME] [EMAIL_ADDRESS][DOMAIN_NAME] Day 3 of 30 OPTIMUM…" at bounding box center [312, 21] width 424 height 14
copy span "[PERSON_NAME]"
click at [325, 22] on span "OPTIMUM-PLUS-MOUNJARO" at bounding box center [339, 20] width 56 height 5
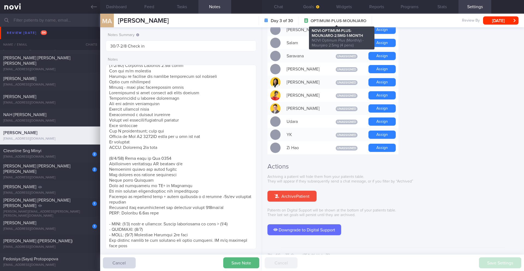
click at [325, 22] on span "OPTIMUM-PLUS-MOUNJARO" at bounding box center [339, 20] width 56 height 5
click at [326, 22] on span "OPTIMUM-PLUS-MOUNJARO" at bounding box center [339, 20] width 56 height 5
drag, startPoint x: 365, startPoint y: 19, endPoint x: 310, endPoint y: 20, distance: 55.4
click at [310, 20] on div "Day 3 of 30 OPTIMUM-PLUS-MOUNJARO" at bounding box center [315, 20] width 113 height 9
copy span "OPTIMUM-PLUS-MOUNJARO"
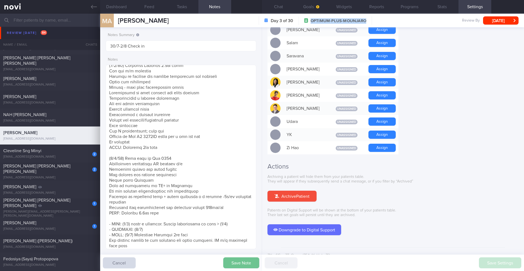
click at [238, 265] on button "Save Note" at bounding box center [241, 262] width 36 height 11
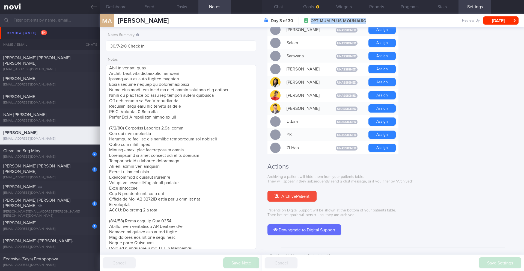
scroll to position [59, 0]
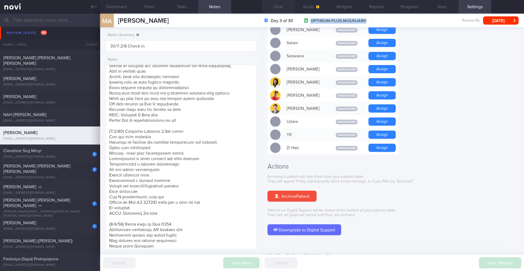
click at [279, 7] on button "Chat" at bounding box center [278, 7] width 33 height 14
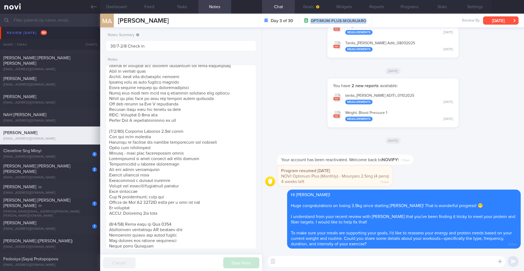
click at [492, 20] on button "[DATE]" at bounding box center [500, 20] width 35 height 8
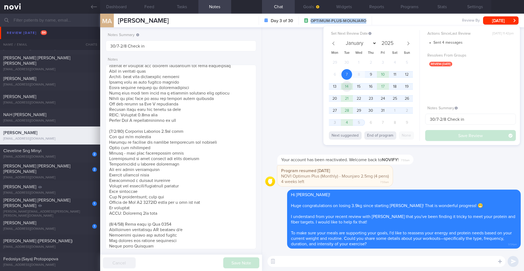
click at [346, 86] on span "14" at bounding box center [347, 86] width 11 height 11
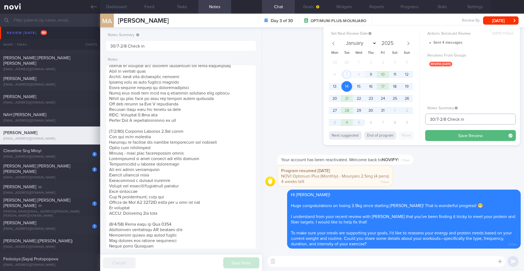
drag, startPoint x: 446, startPoint y: 120, endPoint x: 414, endPoint y: 118, distance: 32.3
click at [414, 118] on div "Set Next Review Date [DATE] January February March April May June July August S…" at bounding box center [421, 85] width 197 height 119
drag, startPoint x: 469, startPoint y: 120, endPoint x: 442, endPoint y: 119, distance: 27.0
click at [442, 119] on input "14/10 Check in" at bounding box center [470, 119] width 91 height 11
type input "14/10 Reassess nutr req"
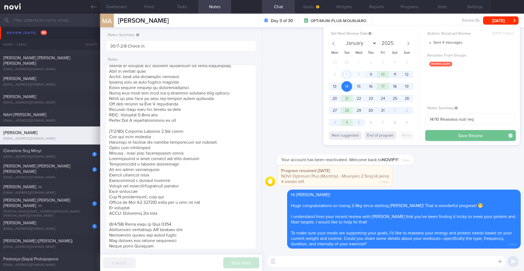
click at [462, 139] on button "Save Review" at bounding box center [470, 135] width 91 height 11
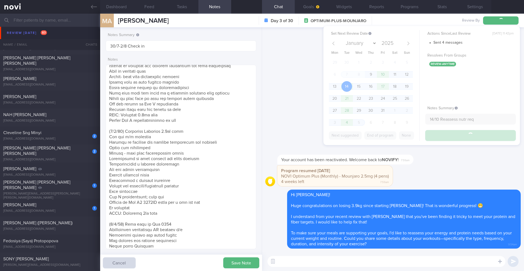
type input "14/10 Reassess nutr req"
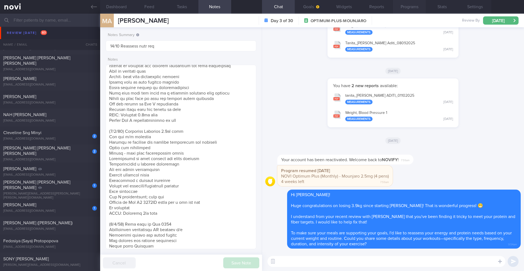
click at [415, 7] on button "Programs" at bounding box center [409, 7] width 33 height 14
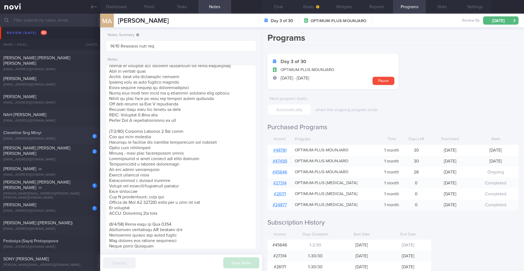
click at [55, 132] on div "Cleveline Sng Minyi" at bounding box center [49, 132] width 92 height 5
type input "20/1 Check if started resistance training"
type textarea "Logging meal. Sometimes responds to messages. Needs to be prompted to share mor…"
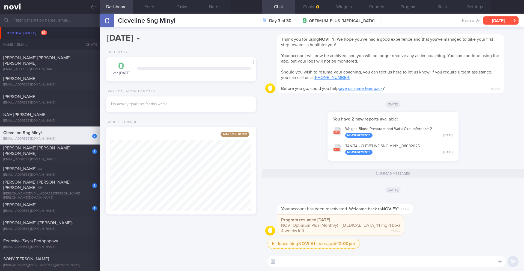
scroll to position [78, 141]
click at [494, 20] on button "[DATE]" at bounding box center [500, 20] width 35 height 8
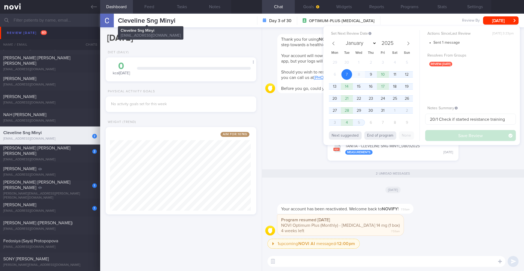
click at [147, 21] on span "Cleveline Sng Minyi" at bounding box center [147, 20] width 58 height 7
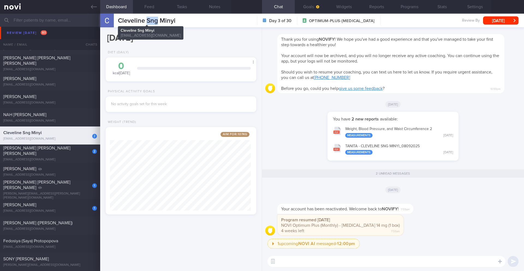
click at [147, 21] on span "Cleveline Sng Minyi" at bounding box center [147, 20] width 58 height 7
copy div "Cleveline Sng Minyi Cleveline Sng Minyi [EMAIL_ADDRESS][DOMAIN_NAME]"
click at [405, 7] on button "Programs" at bounding box center [409, 7] width 33 height 14
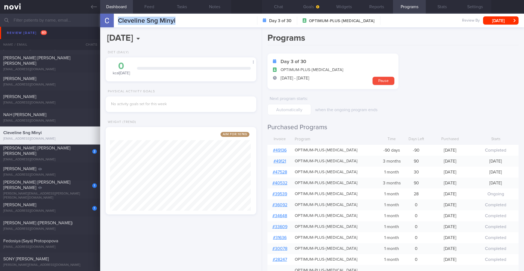
scroll to position [183, 0]
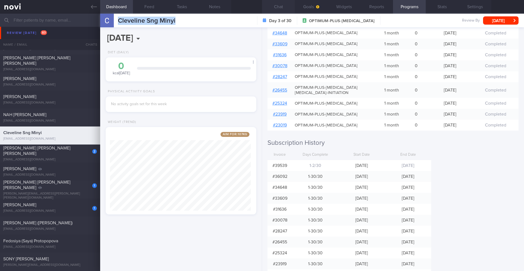
click at [279, 9] on button "Chat" at bounding box center [278, 7] width 33 height 14
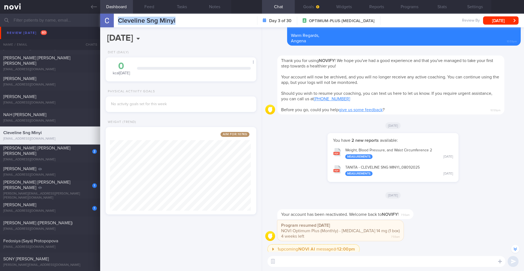
scroll to position [-10, 0]
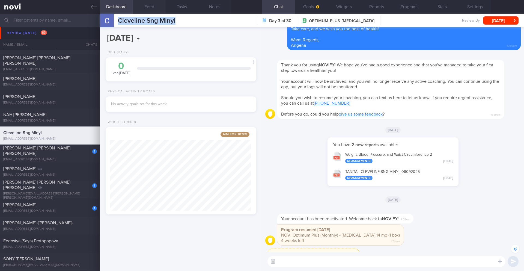
click at [151, 5] on button "Feed" at bounding box center [149, 7] width 33 height 14
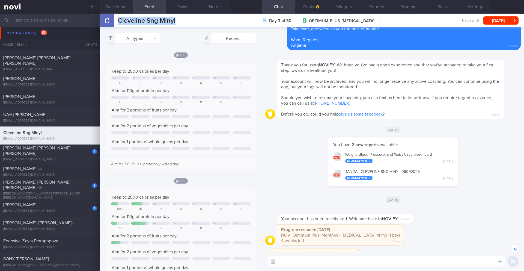
scroll to position [78, 141]
click at [306, 262] on textarea at bounding box center [387, 261] width 238 height 11
paste textarea "Hi______, welcome back to the program 🙂 To help me get a better idea of your cu…"
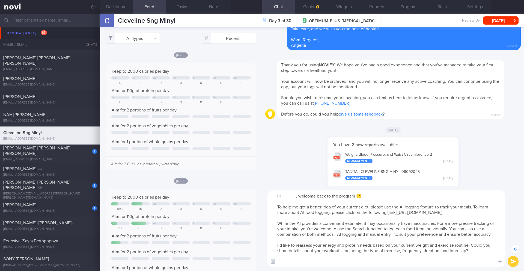
scroll to position [-194, 0]
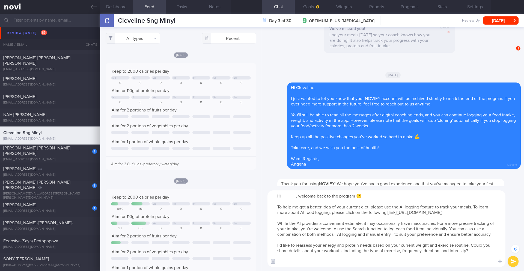
drag, startPoint x: 296, startPoint y: 197, endPoint x: 282, endPoint y: 197, distance: 13.7
click at [282, 197] on textarea "Hi______, welcome back to the program 🙂 To help me get a better idea of your cu…" at bounding box center [387, 228] width 238 height 76
type textarea "Hi Cleveline, welcome back to the program 🙂 To help me get a better idea of you…"
click at [511, 263] on button "submit" at bounding box center [513, 261] width 11 height 11
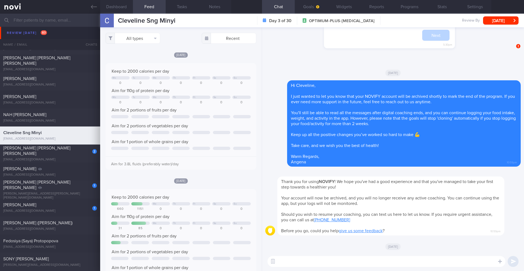
scroll to position [0, 0]
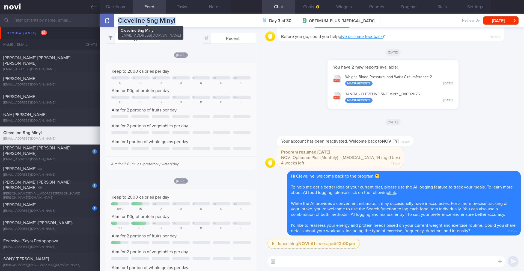
drag, startPoint x: 147, startPoint y: 20, endPoint x: 117, endPoint y: 20, distance: 30.0
click at [117, 20] on div "Cleveline Sng Minyi Cleveline Sng Minyi [EMAIL_ADDRESS][DOMAIN_NAME] Day 3 of 3…" at bounding box center [312, 21] width 424 height 14
copy span "Cleveline Sng Minyi"
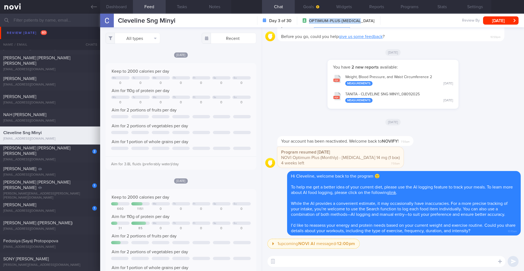
drag, startPoint x: 316, startPoint y: 21, endPoint x: 377, endPoint y: 21, distance: 60.9
click at [377, 21] on div "Cleveline Sng Minyi Cleveline Sng Minyi [EMAIL_ADDRESS][DOMAIN_NAME] Day 3 of 3…" at bounding box center [312, 21] width 424 height 14
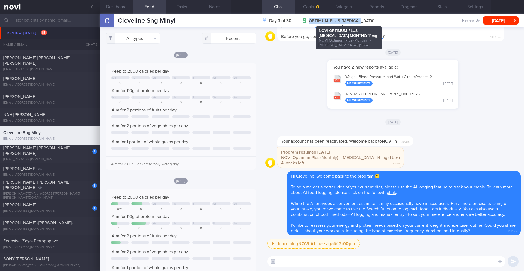
copy span "OPTIMUM-PLUS-[MEDICAL_DATA]"
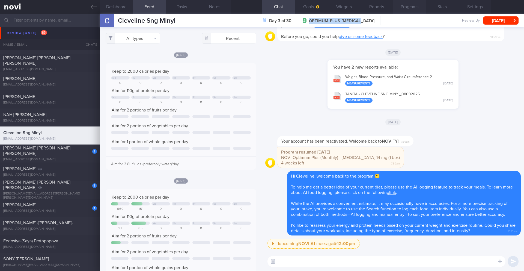
click at [409, 9] on button "Programs" at bounding box center [409, 7] width 33 height 14
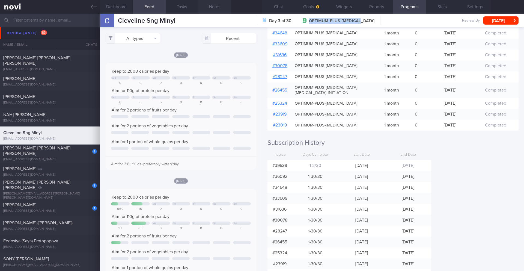
click at [213, 7] on button "Notes" at bounding box center [214, 7] width 33 height 14
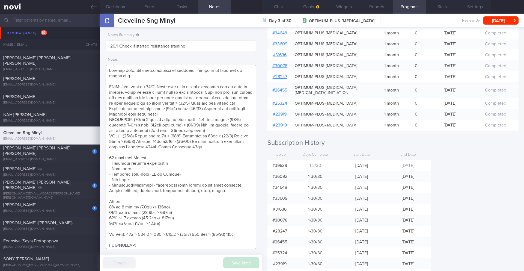
click at [152, 79] on textarea at bounding box center [181, 157] width 151 height 184
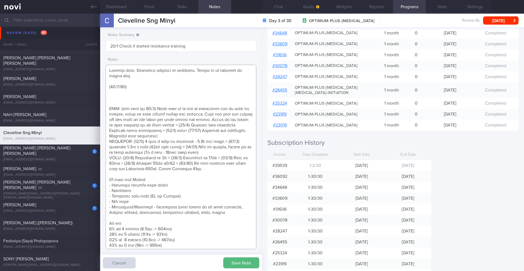
paste textarea "Noside effects with injection Appetite Hunger is better controlled now cf [MEDI…"
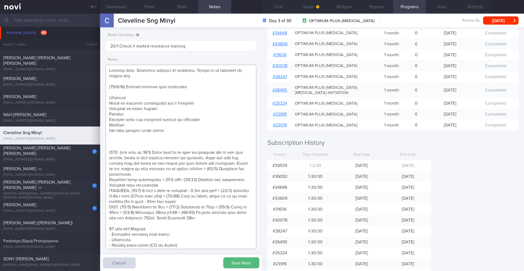
click at [126, 94] on textarea at bounding box center [181, 157] width 151 height 184
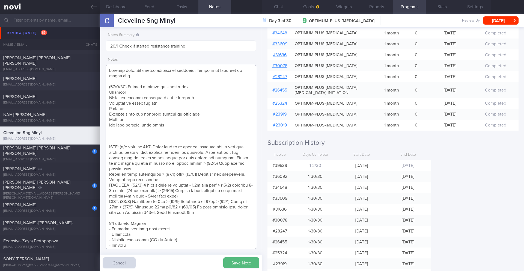
drag, startPoint x: 125, startPoint y: 92, endPoint x: 88, endPoint y: 89, distance: 37.8
click at [88, 89] on div "Patients New Users Coaches Assigned patients Assigned patients All active patie…" at bounding box center [262, 142] width 524 height 257
click at [115, 93] on textarea at bounding box center [181, 157] width 151 height 184
drag, startPoint x: 124, startPoint y: 92, endPoint x: 107, endPoint y: 93, distance: 17.2
click at [107, 93] on textarea at bounding box center [181, 157] width 151 height 184
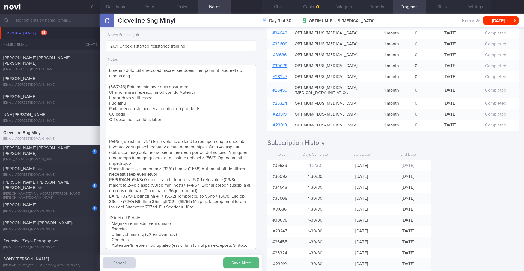
drag, startPoint x: 130, startPoint y: 103, endPoint x: 106, endPoint y: 103, distance: 24.3
click at [106, 103] on textarea at bounding box center [181, 157] width 151 height 184
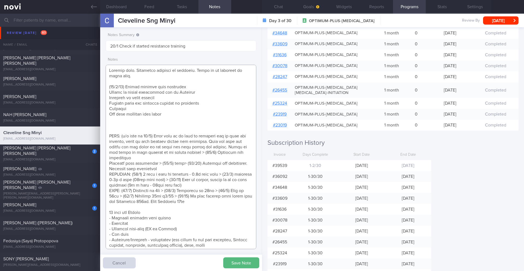
drag, startPoint x: 136, startPoint y: 108, endPoint x: 102, endPoint y: 107, distance: 34.1
click at [103, 108] on div "Notes Summary 20/1 Check if started resistance training Notes Save Note Cancel" at bounding box center [181, 149] width 162 height 244
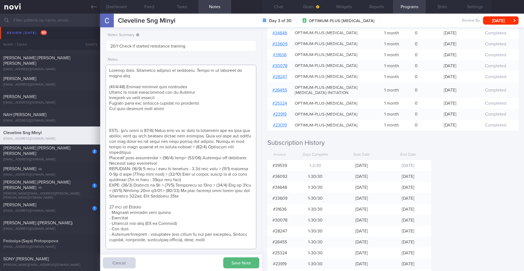
click at [171, 111] on textarea at bounding box center [181, 157] width 151 height 184
paste textarea "Increase dose of [MEDICAL_DATA] [MEDICAL_DATA] 750mg x2"
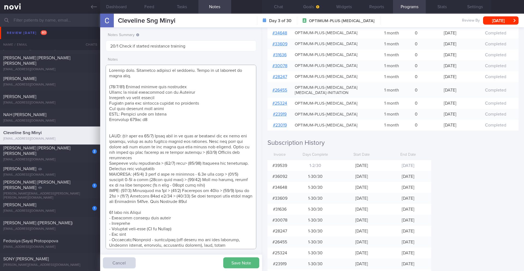
click at [162, 129] on textarea at bounding box center [181, 157] width 151 height 184
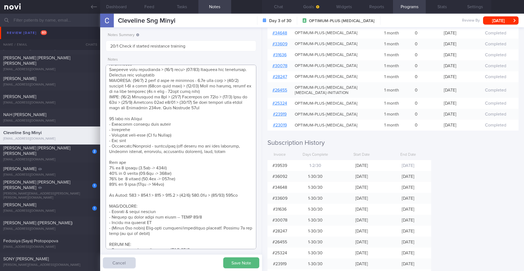
scroll to position [88, 0]
click at [243, 190] on textarea at bounding box center [181, 157] width 151 height 184
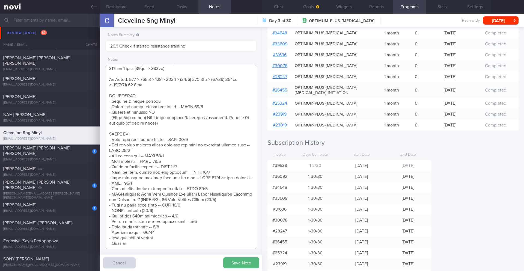
drag, startPoint x: 119, startPoint y: 75, endPoint x: 114, endPoint y: 75, distance: 4.4
click at [114, 75] on textarea at bounding box center [181, 157] width 151 height 184
click at [156, 85] on textarea at bounding box center [181, 157] width 151 height 184
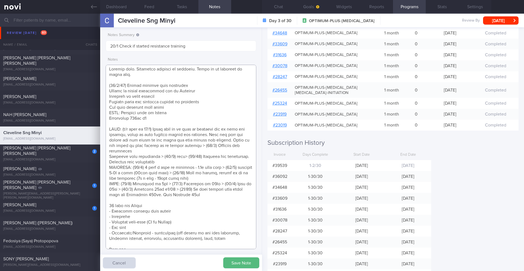
scroll to position [0, 0]
click at [167, 121] on textarea at bounding box center [181, 157] width 151 height 184
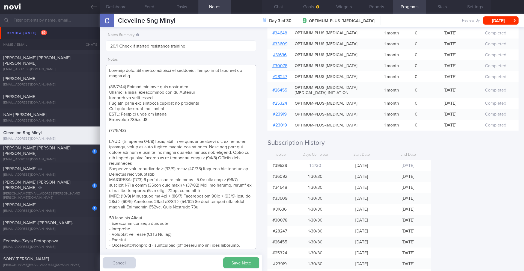
paste textarea "No more nausea anymore Appetite Some days taking more food Around period More s…"
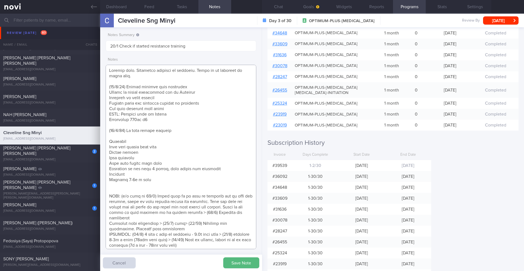
click at [120, 137] on textarea at bounding box center [181, 157] width 151 height 184
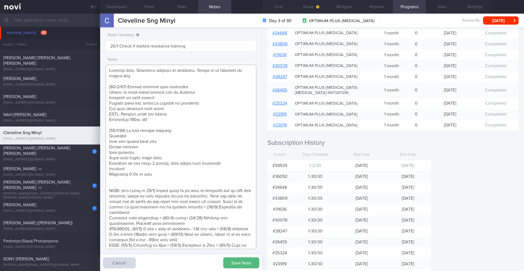
drag, startPoint x: 130, startPoint y: 136, endPoint x: 99, endPoint y: 135, distance: 31.1
click at [99, 135] on div "Patients New Users Coaches Assigned patients Assigned patients All active patie…" at bounding box center [262, 142] width 524 height 257
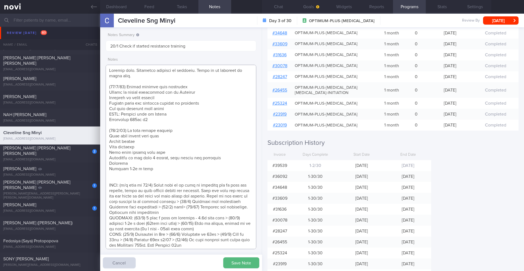
drag, startPoint x: 120, startPoint y: 163, endPoint x: 104, endPoint y: 163, distance: 16.4
click at [104, 163] on div "Notes Summary 20/1 Check if started resistance training Notes Save Note Cancel" at bounding box center [181, 149] width 162 height 244
click at [169, 164] on textarea at bounding box center [181, 157] width 151 height 184
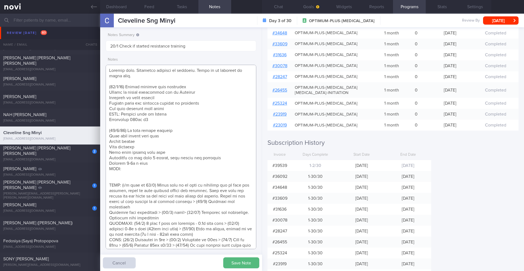
paste textarea "Ryblesus 14mg KIV switch to [MEDICAL_DATA] as appetite is increasing [MEDICAL_D…"
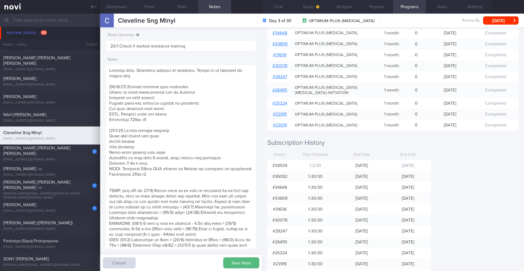
click at [228, 262] on button "Save Note" at bounding box center [241, 262] width 36 height 11
click at [192, 170] on textarea at bounding box center [181, 157] width 151 height 184
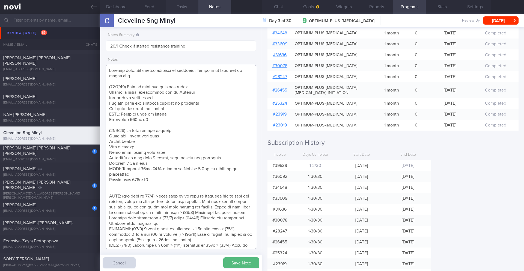
type textarea "Logging meal. Sometimes responds to messages. Needs to be prompted to share mor…"
click at [241, 263] on button "Save Note" at bounding box center [241, 262] width 36 height 11
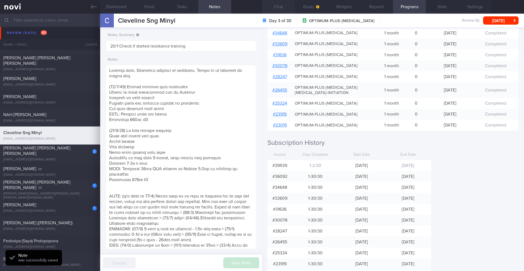
click at [280, 9] on button "Chat" at bounding box center [278, 7] width 33 height 14
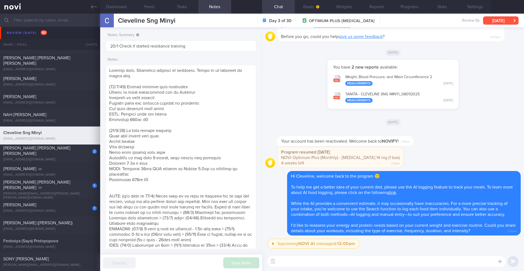
click at [504, 20] on button "[DATE]" at bounding box center [500, 20] width 35 height 8
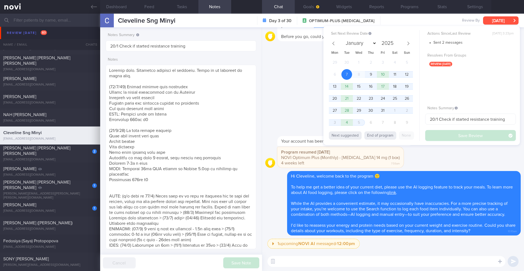
click at [497, 22] on button "[DATE]" at bounding box center [500, 20] width 35 height 8
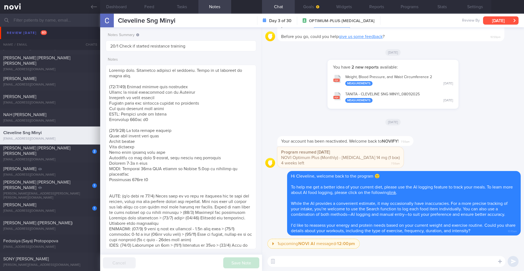
click at [510, 20] on button "[DATE]" at bounding box center [500, 20] width 35 height 8
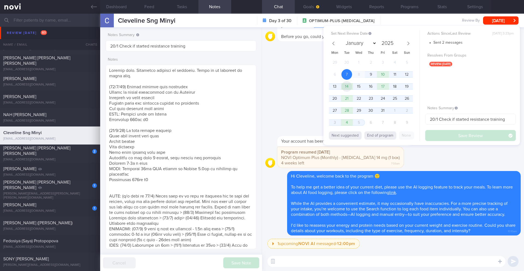
click at [351, 87] on span "14" at bounding box center [347, 86] width 11 height 11
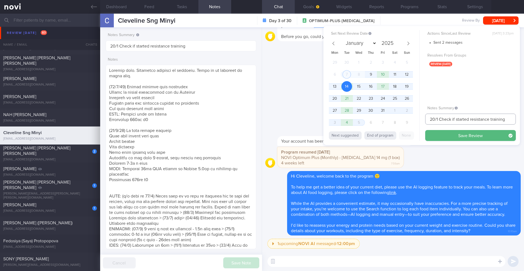
drag, startPoint x: 436, startPoint y: 120, endPoint x: 414, endPoint y: 118, distance: 22.7
click at [414, 118] on div "Set Next Review Date [DATE] January February March April May June July August S…" at bounding box center [421, 85] width 197 height 119
drag, startPoint x: 508, startPoint y: 122, endPoint x: 409, endPoint y: 114, distance: 99.7
click at [409, 114] on div "Set Next Review Date [DATE] January February March April May June July August S…" at bounding box center [421, 85] width 197 height 119
type input "14/10 Reassess nutr req"
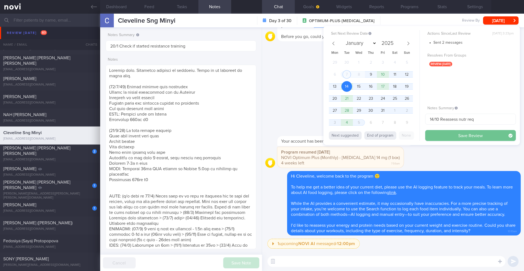
click at [441, 136] on button "Save Review" at bounding box center [470, 135] width 91 height 11
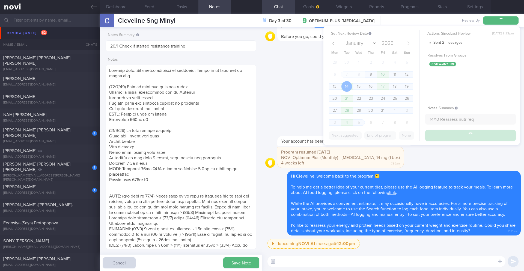
type input "14/10 Reassess nutr req"
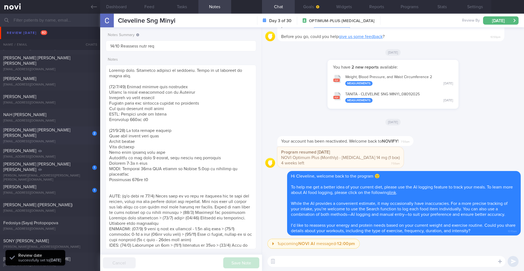
click at [34, 133] on div "[PERSON_NAME] [PERSON_NAME] [PERSON_NAME]" at bounding box center [49, 132] width 92 height 11
type input "10/2 KIV ARCHIVE"
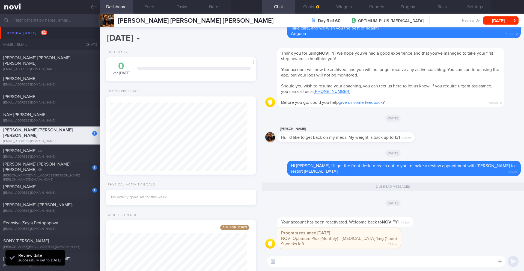
scroll to position [76, 137]
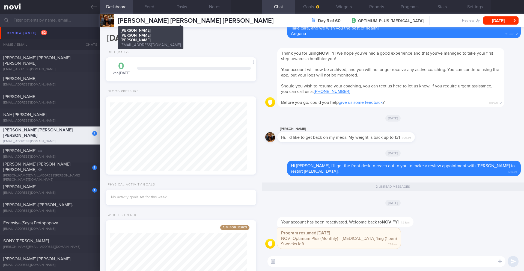
click at [160, 20] on span "[PERSON_NAME] [PERSON_NAME] [PERSON_NAME]" at bounding box center [196, 20] width 156 height 7
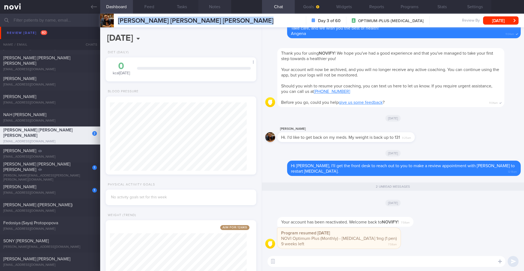
click at [213, 6] on button "Notes" at bounding box center [214, 7] width 33 height 14
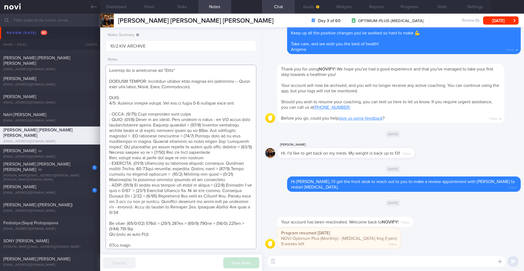
click at [161, 109] on textarea at bounding box center [181, 157] width 151 height 184
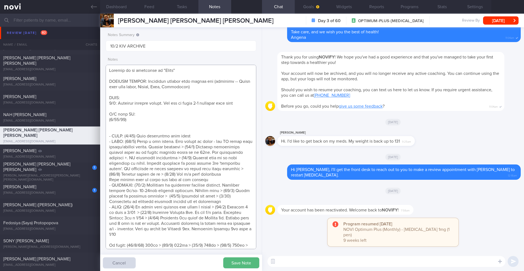
paste textarea "Last seen in Apr Was up to [MEDICAL_DATA] 2mg wkly Defaulted OP+ thereafter Kep…"
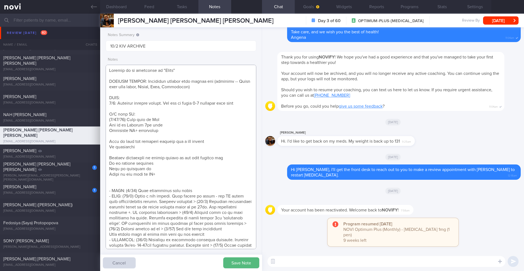
click at [135, 135] on textarea at bounding box center [181, 157] width 151 height 184
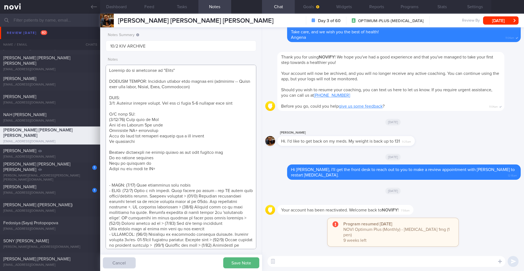
click at [134, 146] on textarea at bounding box center [181, 157] width 151 height 184
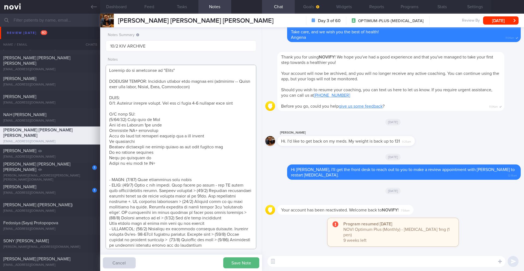
click at [149, 168] on textarea at bounding box center [181, 157] width 151 height 184
paste textarea "Keen to transition to [PERSON_NAME] Keep [MEDICAL_DATA] on hold for now KIV rei…"
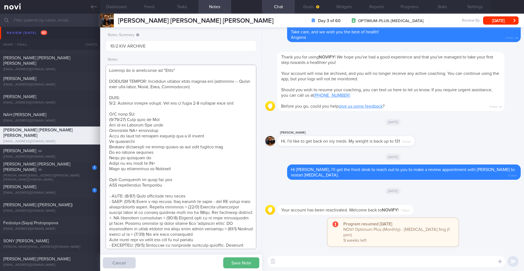
click at [125, 176] on textarea at bounding box center [181, 157] width 151 height 184
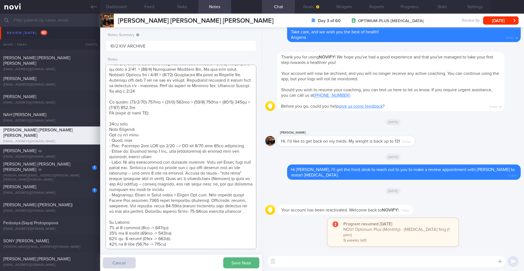
scroll to position [198, 0]
click at [168, 106] on textarea at bounding box center [181, 157] width 151 height 184
click at [140, 107] on textarea at bounding box center [181, 157] width 151 height 184
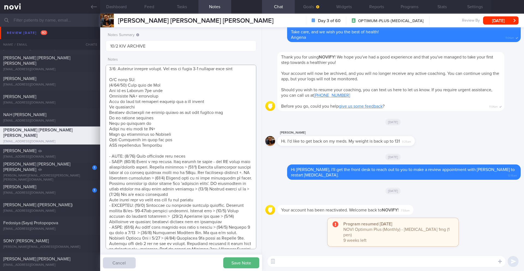
scroll to position [0, 0]
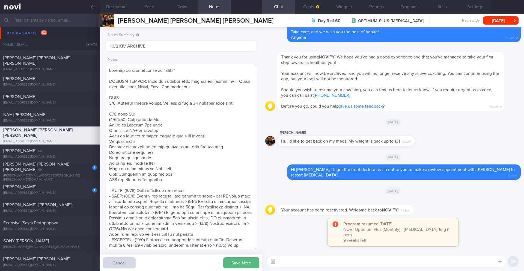
click at [174, 180] on textarea at bounding box center [181, 157] width 151 height 184
paste textarea "Mounjaro 5mg wkly"
click at [161, 121] on textarea at bounding box center [181, 157] width 151 height 184
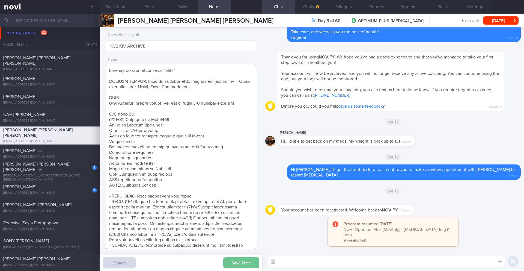
type textarea "Prefers to be addressed as "Yudhi" SUPPORT NEEDED: Healthier options when eatin…"
click at [242, 262] on button "Save Note" at bounding box center [241, 262] width 36 height 11
click at [322, 266] on textarea at bounding box center [387, 261] width 238 height 11
paste textarea "Hi______, welcome back to the program 🙂 To help me get a better idea of your cu…"
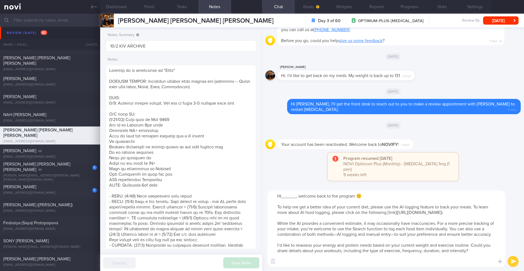
drag, startPoint x: 296, startPoint y: 198, endPoint x: 289, endPoint y: 197, distance: 7.7
click at [289, 197] on textarea "Hi______, welcome back to the program 🙂 To help me get a better idea of your cu…" at bounding box center [387, 228] width 238 height 76
type textarea "Hi [PERSON_NAME], welcome back to the program 🙂 To help me get a better idea of…"
click at [513, 259] on button "submit" at bounding box center [513, 261] width 11 height 11
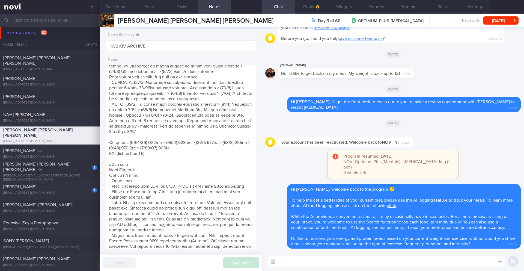
scroll to position [163, 0]
drag, startPoint x: 141, startPoint y: 169, endPoint x: 104, endPoint y: 165, distance: 36.9
click at [104, 165] on div "Notes Summary 10/2 KIV ARCHIVE Notes Save Note Cancel" at bounding box center [181, 149] width 162 height 244
click at [367, 20] on span "OPTIMUM-PLUS-[MEDICAL_DATA]" at bounding box center [391, 20] width 66 height 5
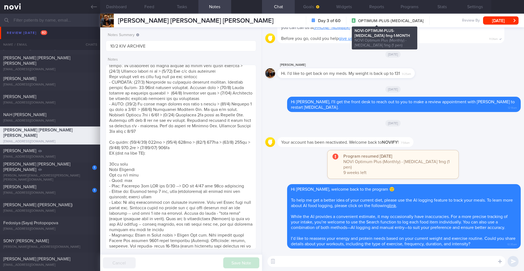
click at [380, 19] on span "OPTIMUM-PLUS-[MEDICAL_DATA]" at bounding box center [391, 20] width 66 height 5
drag, startPoint x: 401, startPoint y: 20, endPoint x: 353, endPoint y: 20, distance: 48.3
click at [358, 20] on span "OPTIMUM-PLUS-[MEDICAL_DATA]" at bounding box center [391, 20] width 66 height 5
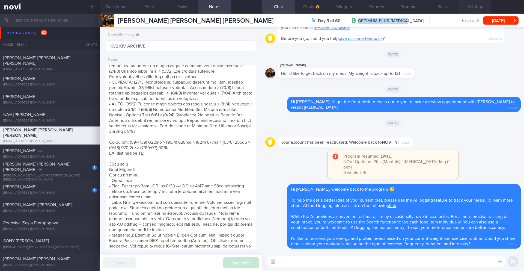
click at [476, 8] on button "Settings" at bounding box center [475, 7] width 33 height 14
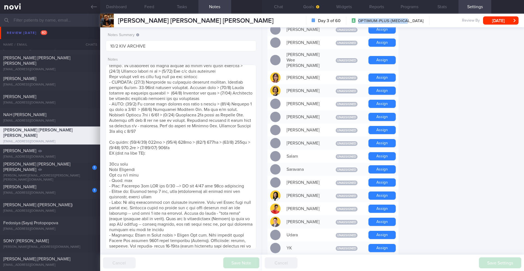
scroll to position [452, 0]
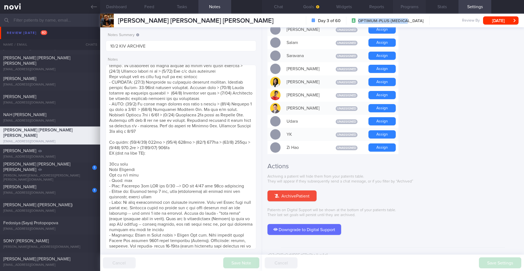
click at [414, 9] on button "Programs" at bounding box center [409, 7] width 33 height 14
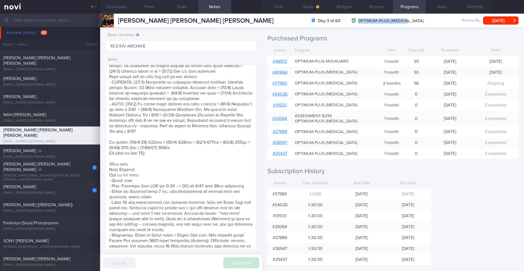
scroll to position [96, 0]
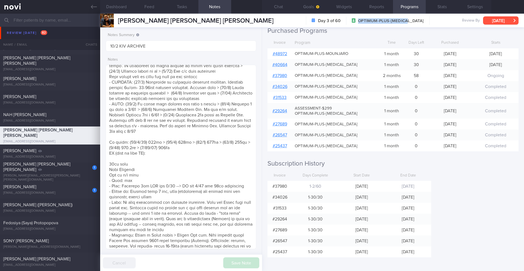
click at [502, 22] on button "[DATE]" at bounding box center [500, 20] width 35 height 8
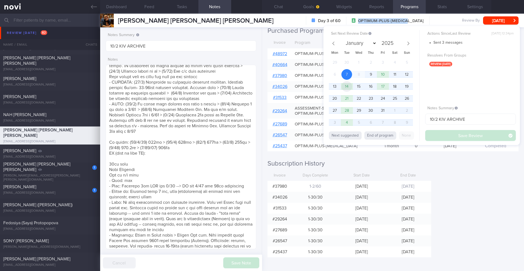
click at [348, 87] on span "14" at bounding box center [347, 86] width 11 height 11
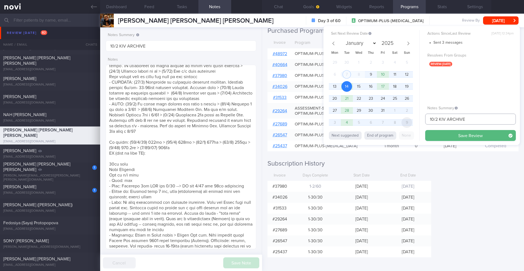
drag, startPoint x: 461, startPoint y: 120, endPoint x: 403, endPoint y: 120, distance: 57.3
click at [403, 120] on div "Set Next Review Date [DATE] January February March April May June July August S…" at bounding box center [421, 85] width 197 height 119
type input "14/10 Reassess nutr req"
click at [459, 136] on button "Save Review" at bounding box center [470, 135] width 91 height 11
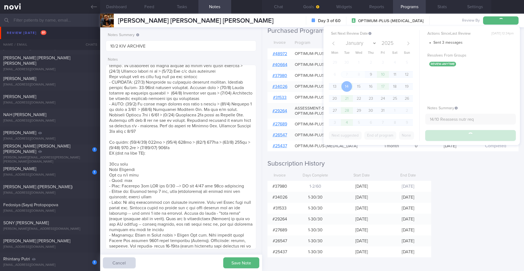
type input "14/10 Reassess nutr req"
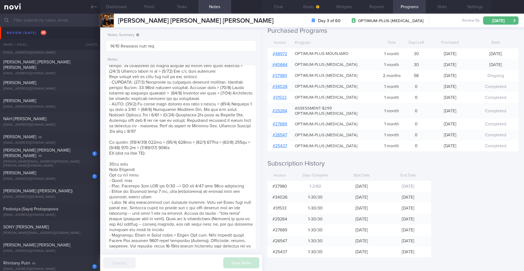
scroll to position [2956, 0]
click at [56, 161] on div "[PERSON_NAME][EMAIL_ADDRESS][PERSON_NAME][PERSON_NAME][DOMAIN_NAME]" at bounding box center [50, 165] width 94 height 8
type input "Dig Supp"
type textarea "Not logging consistently. Replies to messages - LIFE: (25/10) was travelling a …"
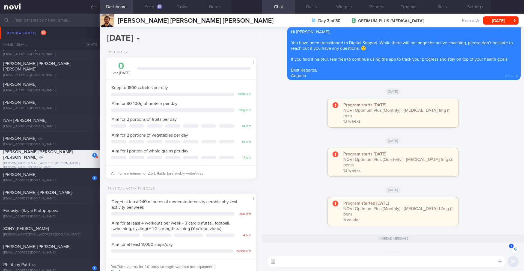
scroll to position [-49, 0]
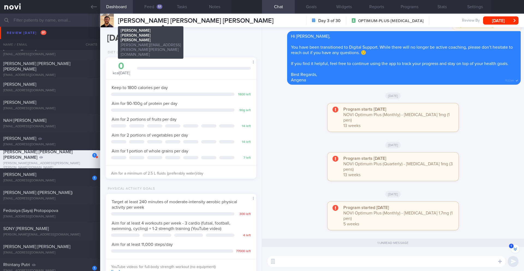
click at [176, 20] on span "[PERSON_NAME] [PERSON_NAME] [PERSON_NAME]" at bounding box center [196, 20] width 156 height 7
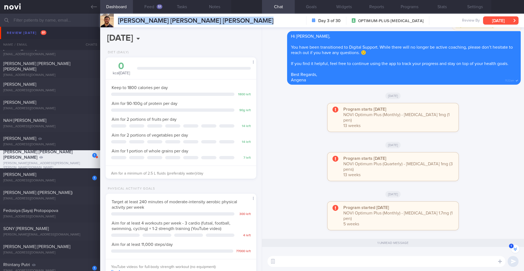
click at [499, 20] on button "[DATE]" at bounding box center [500, 20] width 35 height 8
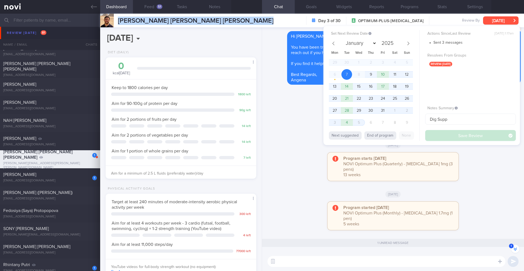
click at [379, 134] on button "End of program" at bounding box center [380, 135] width 32 height 8
select select "10"
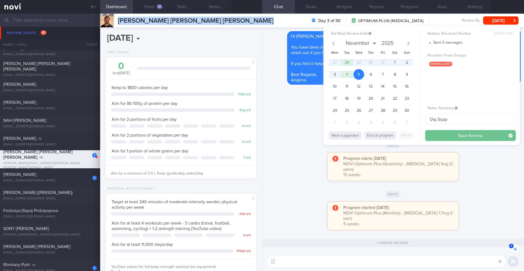
drag, startPoint x: 499, startPoint y: 20, endPoint x: 438, endPoint y: 133, distance: 129.0
click at [438, 133] on button "Save Review" at bounding box center [470, 135] width 91 height 11
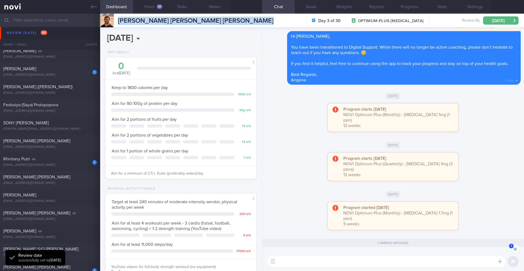
scroll to position [3044, 0]
click at [72, 167] on div "1 Rhintany Putri [EMAIL_ADDRESS][DOMAIN_NAME] [DATE] [DATE] Dig Supp" at bounding box center [262, 161] width 524 height 18
type textarea "Logs inconsistently. Response to messages sometimes - DIET Lost her mom in [DAT…"
select select "9"
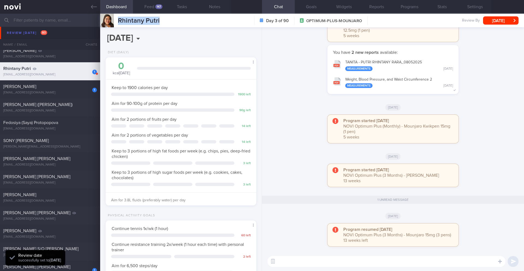
scroll to position [-120, 0]
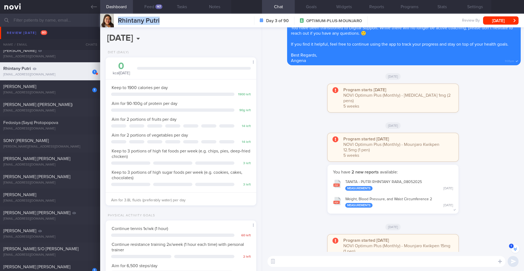
click at [507, 20] on button "[DATE]" at bounding box center [500, 20] width 35 height 8
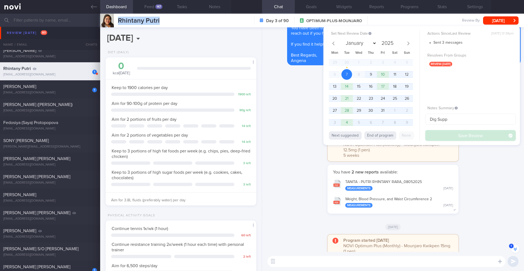
click at [390, 138] on button "End of program" at bounding box center [380, 135] width 32 height 8
type input "2026"
select select "0"
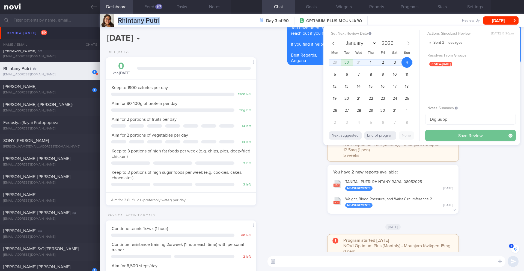
click at [451, 135] on button "Save Review" at bounding box center [470, 135] width 91 height 11
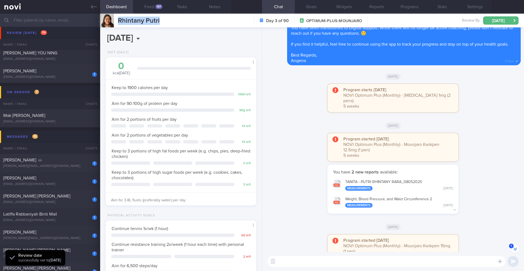
scroll to position [3375, 0]
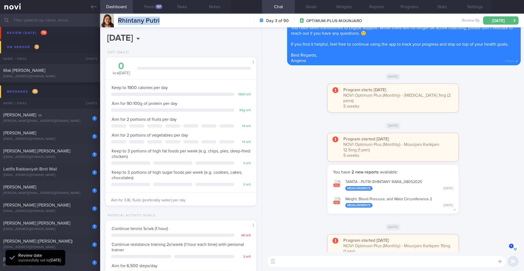
click at [70, 121] on div "[PERSON_NAME][EMAIL_ADDRESS][DOMAIN_NAME]" at bounding box center [50, 121] width 94 height 4
type input "2025"
type textarea "Inconsistent logging. Responding to messages - DIET: (10/4) Intake lessened > (…"
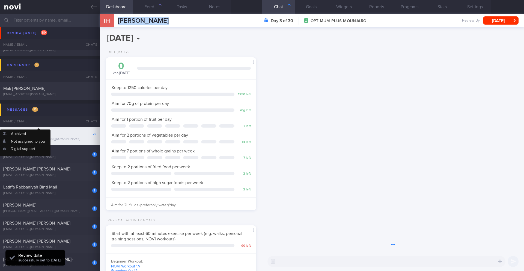
scroll to position [76, 137]
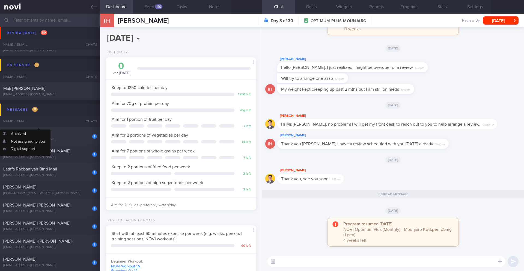
click at [492, 25] on div "IH [PERSON_NAME] [PERSON_NAME] [PERSON_NAME][EMAIL_ADDRESS][DOMAIN_NAME] Day 3 …" at bounding box center [312, 21] width 424 height 14
click at [493, 23] on button "[DATE]" at bounding box center [500, 20] width 35 height 8
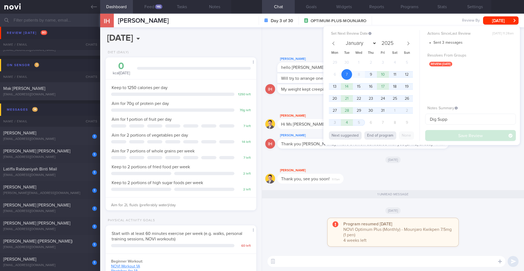
click at [381, 136] on button "End of program" at bounding box center [380, 135] width 32 height 8
select select "10"
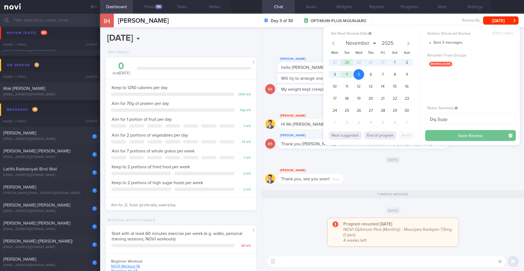
click at [441, 133] on button "Save Review" at bounding box center [470, 135] width 91 height 11
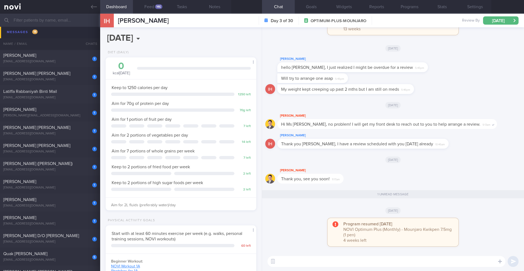
scroll to position [3329, 0]
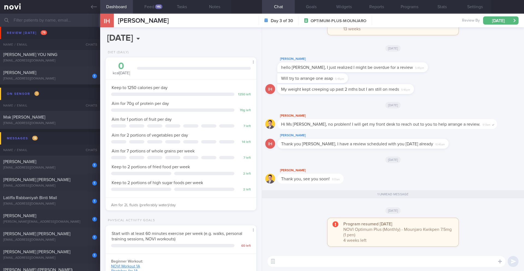
click at [41, 165] on div "1 [PERSON_NAME] [EMAIL_ADDRESS][DOMAIN_NAME]" at bounding box center [50, 164] width 100 height 11
type input "7/10 Check if got r/v appt"
type textarea "RESTRICTIONS: NO BEEF (religion) Observations: ([DATE]) Can eat healthily but a…"
select select "9"
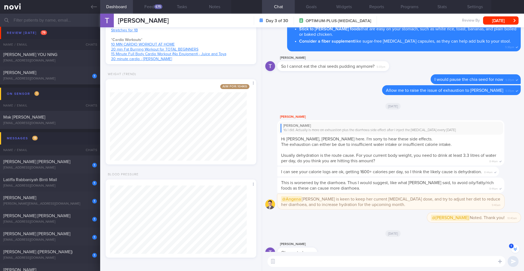
scroll to position [351, 0]
click at [153, 11] on button "Feed 675" at bounding box center [149, 7] width 33 height 14
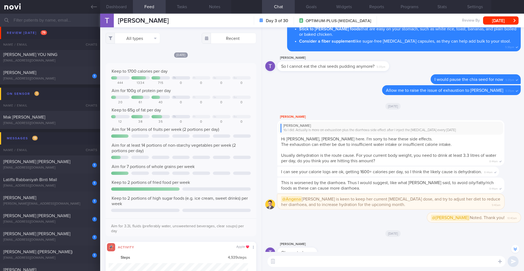
scroll to position [35, 140]
drag, startPoint x: 438, startPoint y: 133, endPoint x: 117, endPoint y: 21, distance: 339.7
click at [117, 21] on div "[PERSON_NAME] [PERSON_NAME] [PERSON_NAME] [EMAIL_ADDRESS][DOMAIN_NAME] Day 3 of…" at bounding box center [312, 21] width 424 height 14
click at [133, 40] on button "All types" at bounding box center [133, 38] width 55 height 11
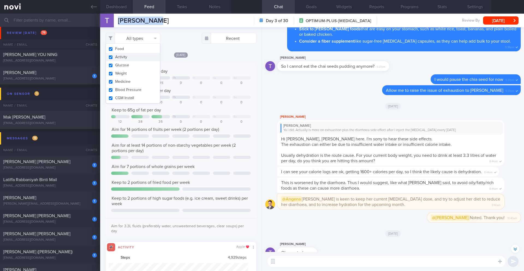
click at [132, 56] on button "Activity" at bounding box center [133, 57] width 54 height 8
checkbox input "false"
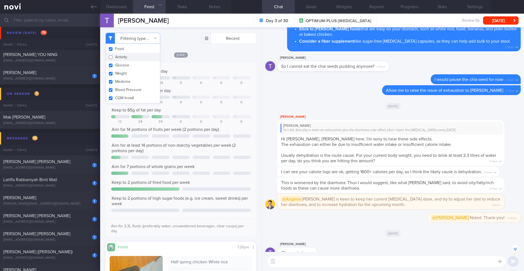
click at [218, 59] on div "[DATE] Keep to 1700 calories per day Th Fr Sa Su 444 1334 715 0 0 0 0 Aim for 1…" at bounding box center [181, 211] width 151 height 318
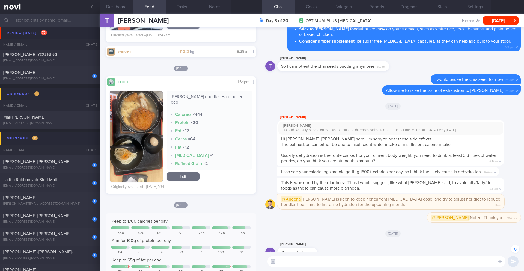
click at [312, 264] on textarea at bounding box center [387, 261] width 238 height 11
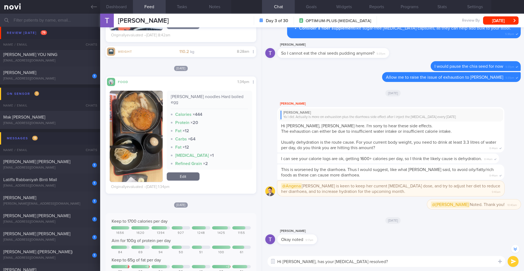
click at [327, 262] on textarea "Hi [PERSON_NAME], has your [MEDICAL_DATA] resolved?" at bounding box center [387, 261] width 238 height 11
click at [303, 262] on textarea "Hi [PERSON_NAME], has your [MEDICAL_DATA] resolved?" at bounding box center [387, 261] width 238 height 11
click at [299, 263] on textarea "Hi [PERSON_NAME], has your [MEDICAL_DATA] resolved?" at bounding box center [387, 261] width 238 height 11
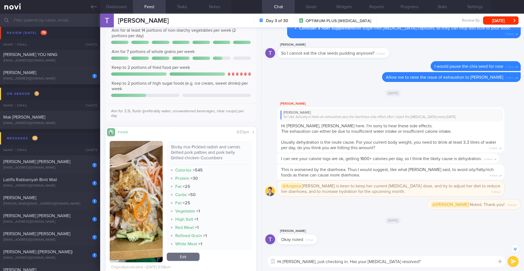
scroll to position [1210, 0]
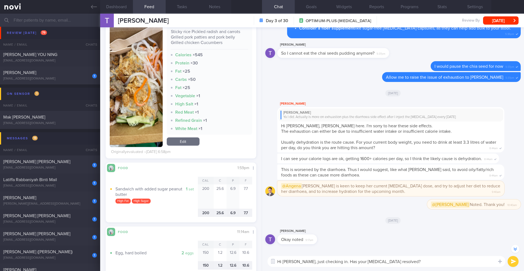
click at [302, 261] on textarea "Hi [PERSON_NAME], just checking in. Has your [MEDICAL_DATA] resolved?" at bounding box center [387, 261] width 238 height 11
paste textarea "the"
type textarea "Hi [PERSON_NAME], just checking in. Has the [MEDICAL_DATA] resolved?"
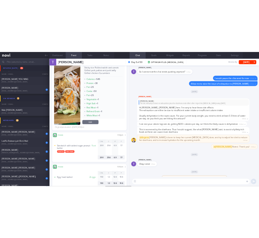
scroll to position [0, 0]
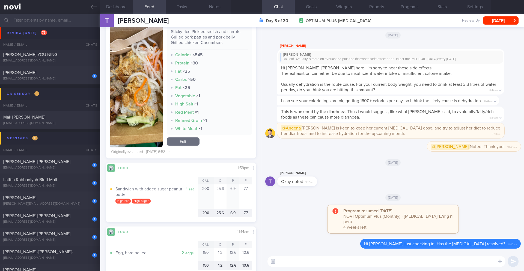
click at [397, 260] on textarea at bounding box center [387, 261] width 238 height 11
type textarea "How is your fluid intake recently?"
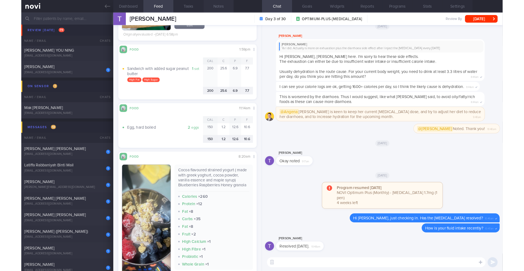
scroll to position [68, 137]
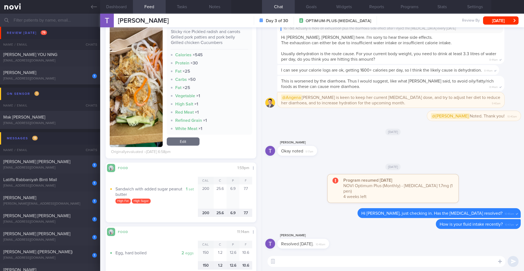
click at [293, 262] on textarea at bounding box center [387, 261] width 238 height 11
type textarea "Glad to hear that 🙂"
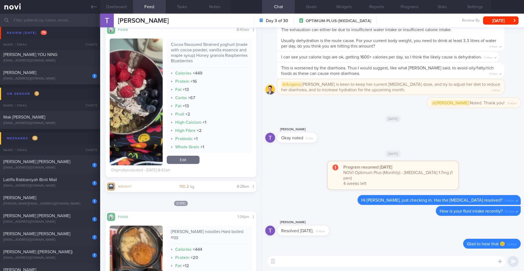
scroll to position [527, 0]
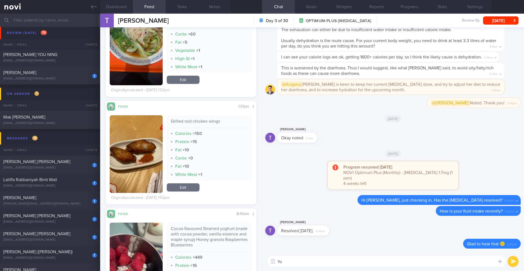
type textarea "Y"
type textarea "I"
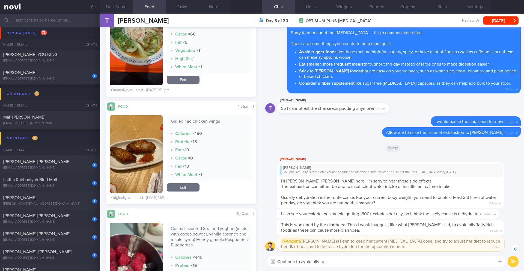
scroll to position [-171, 0]
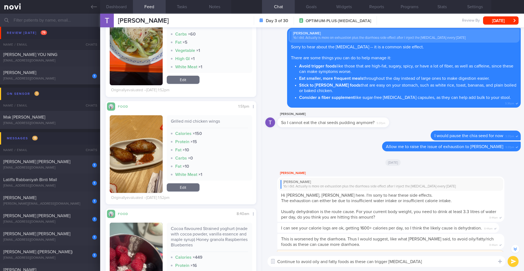
click at [348, 263] on textarea "Continue to avoid oily and fatty foods as these can trigger [MEDICAL_DATA]" at bounding box center [387, 261] width 238 height 11
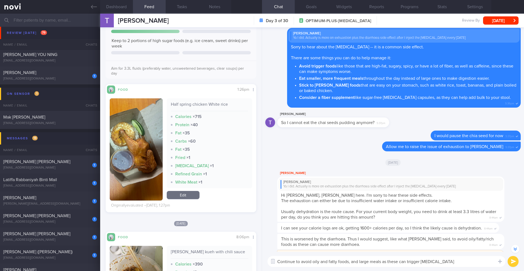
scroll to position [156, 0]
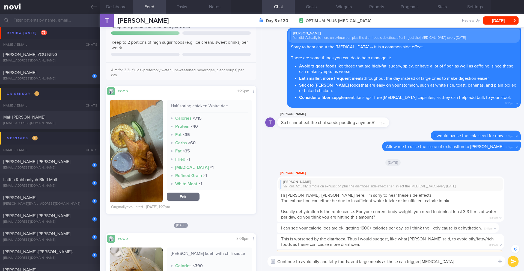
click at [439, 261] on textarea "Continue to avoid oily and fatty foods, and large meals as these can trigger [M…" at bounding box center [387, 261] width 238 height 11
click at [214, 6] on button "Notes" at bounding box center [214, 7] width 33 height 14
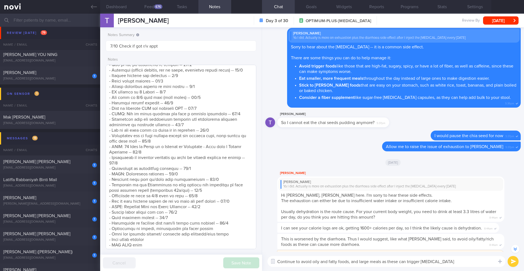
scroll to position [551, 0]
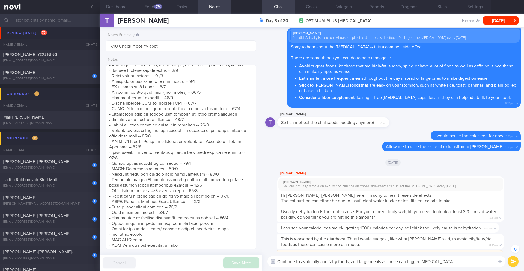
click at [443, 263] on textarea "Continue to avoid oily and fatty foods, and large meals as these can trigger [M…" at bounding box center [387, 261] width 238 height 11
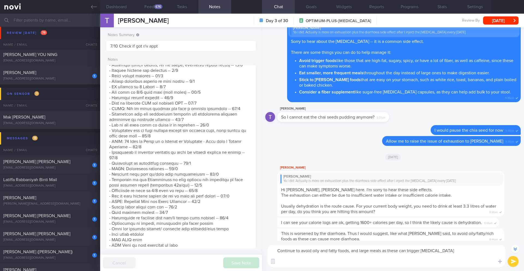
scroll to position [0, 0]
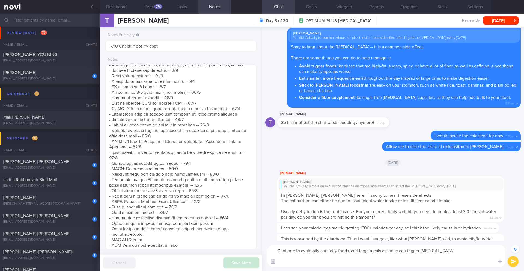
paste textarea "- Select dishes that are prepared with healthier cooking methods such as steami…"
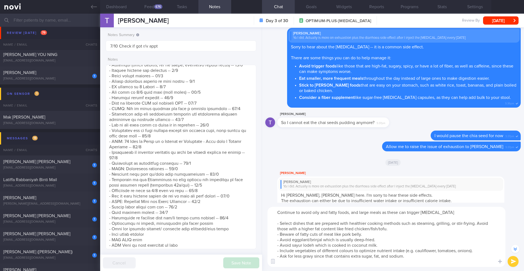
drag, startPoint x: 478, startPoint y: 223, endPoint x: 479, endPoint y: 228, distance: 5.5
click at [479, 228] on textarea "Continue to avoid oily and fatty foods, and large meals as these can trigger [M…" at bounding box center [387, 237] width 238 height 60
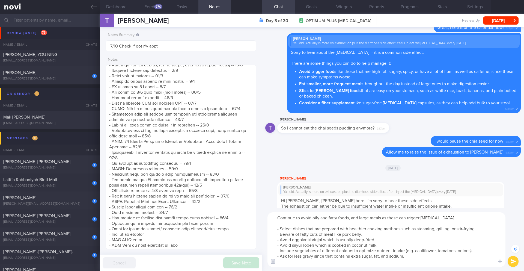
scroll to position [-215, 0]
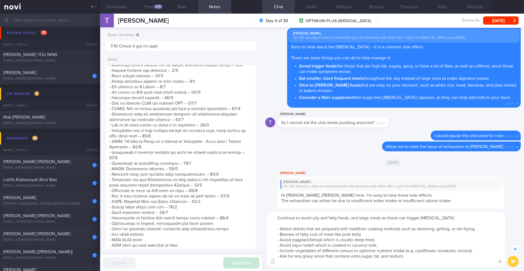
click at [313, 256] on textarea "Continue to avoid oily and fatty foods, and large meals as these can trigger [M…" at bounding box center [387, 239] width 238 height 55
click at [151, 8] on button "Feed 676" at bounding box center [149, 7] width 33 height 14
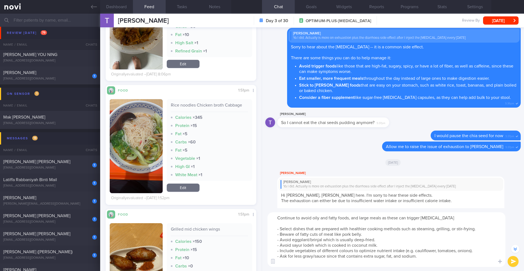
scroll to position [424, 0]
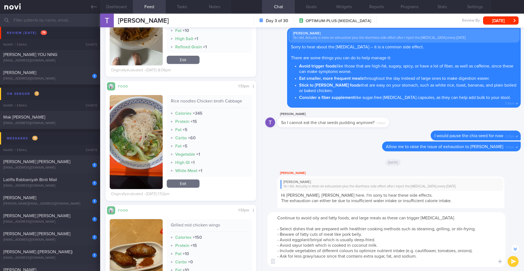
click at [386, 246] on textarea "Continue to avoid oily and fatty foods, and large meals as these can trigger [M…" at bounding box center [387, 239] width 238 height 55
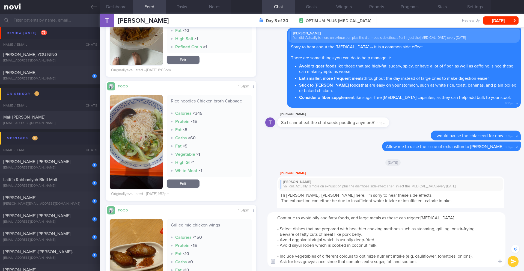
scroll to position [-220, 0]
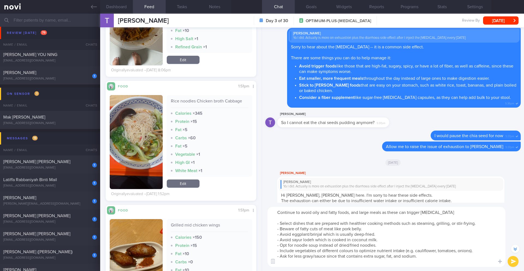
click at [316, 247] on textarea "Continue to avoid oily and fatty foods, and large meals as these can trigger [M…" at bounding box center [387, 237] width 238 height 60
click at [318, 245] on textarea "Continue to avoid oily and fatty foods, and large meals as these can trigger [M…" at bounding box center [387, 237] width 238 height 60
type textarea "Continue to avoid oily and fatty foods, and large meals as these can trigger [M…"
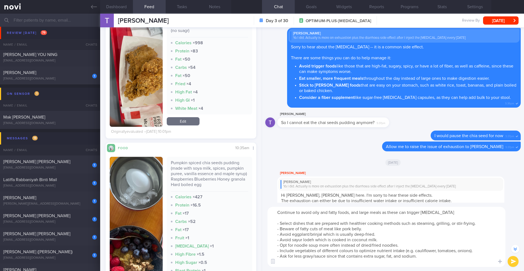
scroll to position [1659, 0]
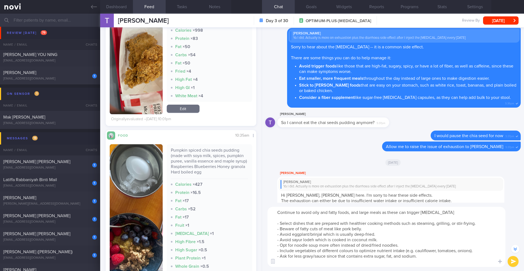
drag, startPoint x: 291, startPoint y: 240, endPoint x: 401, endPoint y: 241, distance: 110.3
click at [401, 241] on textarea "Continue to avoid oily and fatty foods, and large meals as these can trigger [M…" at bounding box center [387, 237] width 238 height 60
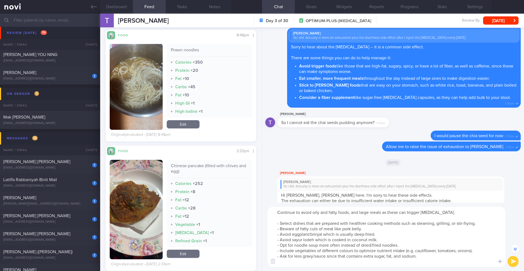
scroll to position [2062, 0]
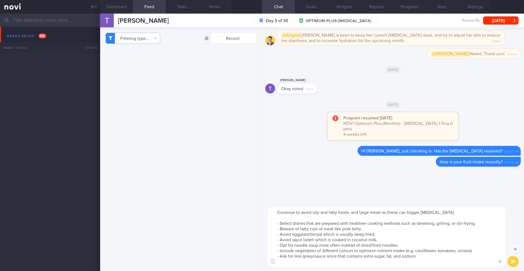
select select "9"
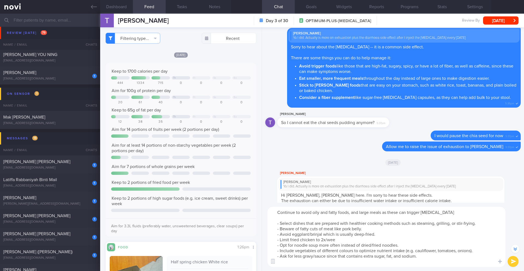
type textarea "Continue to avoid oily and fatty foods, and large meals as these can trigger di…"
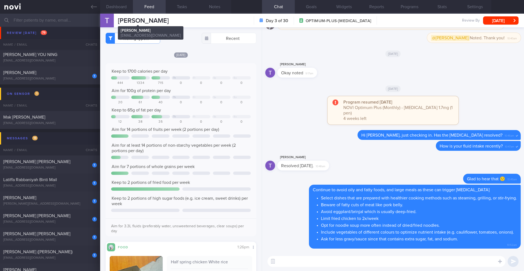
click at [146, 21] on span "[PERSON_NAME]" at bounding box center [143, 20] width 51 height 7
copy div "TAN MEI YAN TAN MEI YAN meiyantan91@gmail.com"
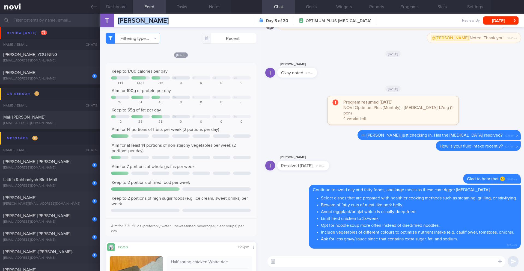
click at [134, 6] on button "Feed 676" at bounding box center [149, 7] width 33 height 14
click at [294, 262] on textarea at bounding box center [387, 261] width 238 height 11
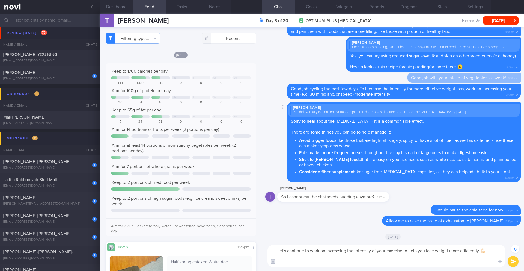
scroll to position [-327, 0]
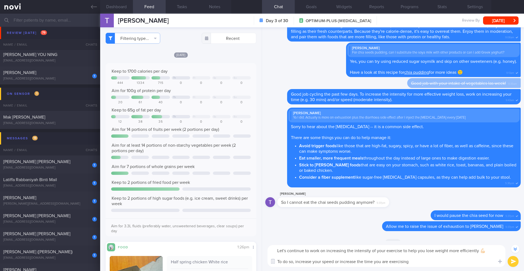
drag, startPoint x: 391, startPoint y: 262, endPoint x: 426, endPoint y: 263, distance: 34.9
click at [426, 263] on textarea "Let's continue to work on increasing the intensity of your exercise to help you…" at bounding box center [387, 256] width 238 height 22
type textarea "Let's continue to work on increasing the intensity of your exercise to help you…"
click at [115, 8] on button "Dashboard" at bounding box center [116, 7] width 33 height 14
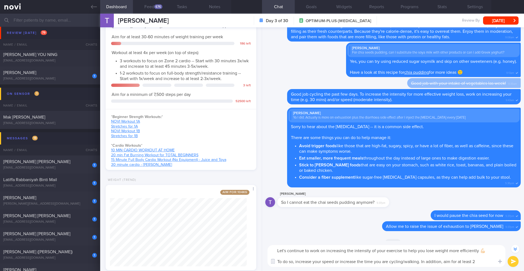
click at [100, 0] on button "Dashboard" at bounding box center [116, 7] width 33 height 14
click at [482, 263] on textarea "Let's continue to work on increasing the intensity of your exercise to help you…" at bounding box center [387, 256] width 238 height 22
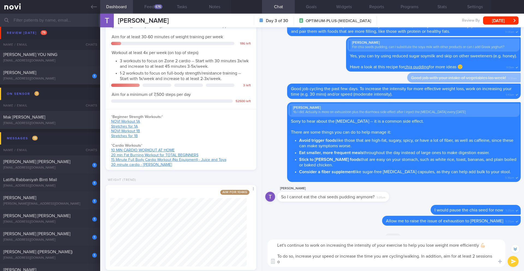
scroll to position [-332, 0]
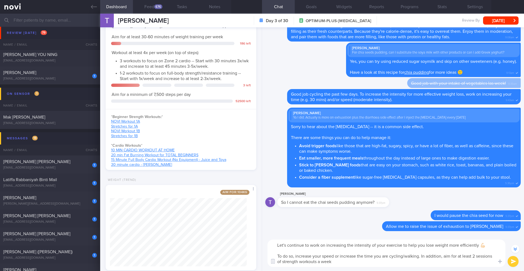
drag, startPoint x: 382, startPoint y: 264, endPoint x: 276, endPoint y: 242, distance: 108.6
click at [275, 242] on textarea "Let's continue to work on increasing the intensity of your exercise to help you…" at bounding box center [387, 252] width 238 height 27
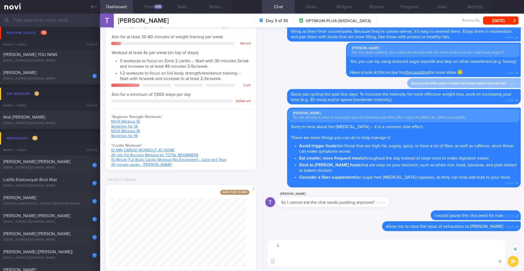
scroll to position [-316, 0]
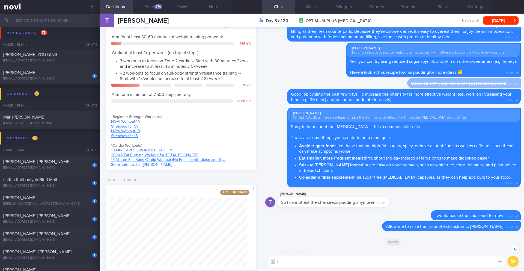
paste textarea "et's work on increasing the intensity of your exercise now to help you lose wei…"
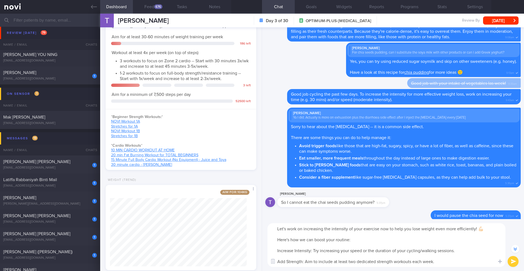
drag, startPoint x: 277, startPoint y: 241, endPoint x: 360, endPoint y: 241, distance: 83.5
click at [360, 241] on textarea "Let's work on increasing the intensity of your exercise now to help you lose we…" at bounding box center [387, 245] width 238 height 44
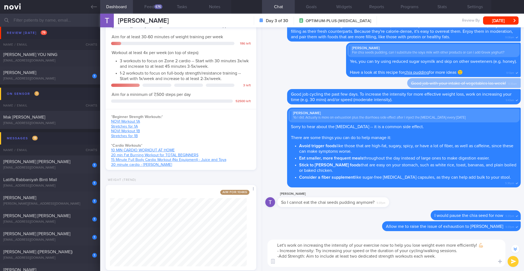
scroll to position [-327, 0]
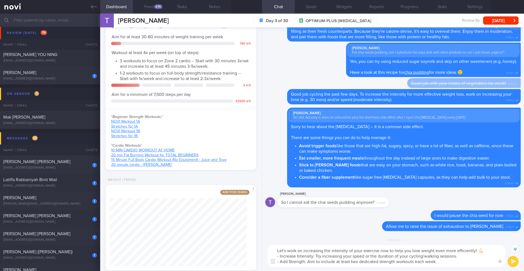
type textarea "Let's work on increasing the intensity of your exercise now to help you lose we…"
click at [511, 264] on button "submit" at bounding box center [513, 261] width 11 height 11
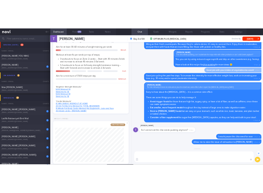
scroll to position [0, 0]
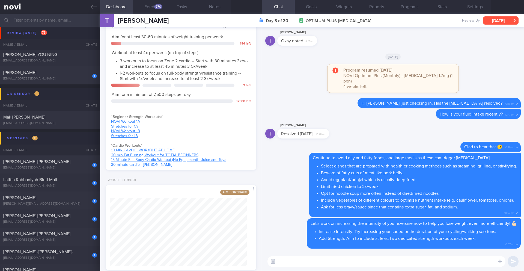
click at [497, 21] on button "[DATE]" at bounding box center [500, 20] width 35 height 8
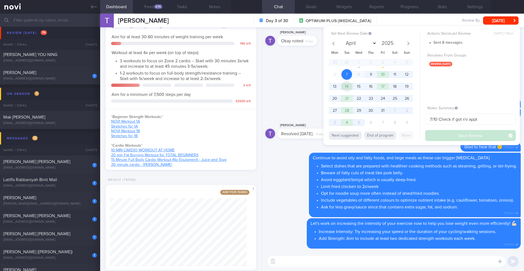
click at [349, 86] on span "14" at bounding box center [347, 86] width 11 height 11
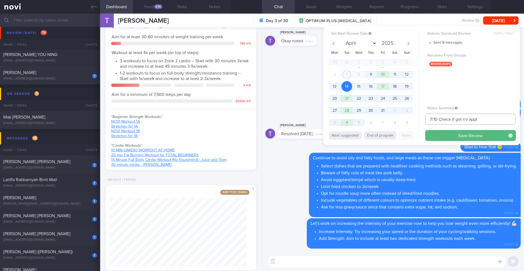
drag, startPoint x: 432, startPoint y: 118, endPoint x: 424, endPoint y: 119, distance: 7.4
click at [424, 119] on div "Set Next Review Date 14 Oct 2025 April May June July August September October N…" at bounding box center [421, 85] width 197 height 119
drag, startPoint x: 459, startPoint y: 120, endPoint x: 493, endPoint y: 118, distance: 33.9
click at [493, 118] on input "14-16/10 Check if got r/v appt" at bounding box center [470, 119] width 91 height 11
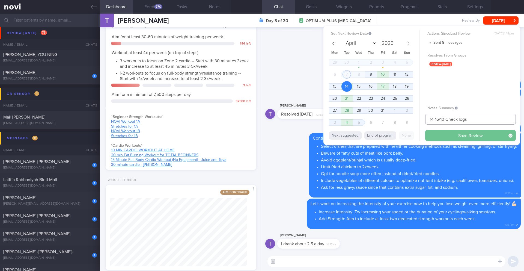
type input "14-16/10 Check logs"
click at [470, 134] on button "Save Review" at bounding box center [470, 135] width 91 height 11
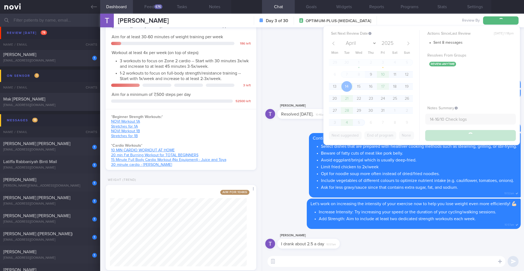
type input "14-16/10 Check logs"
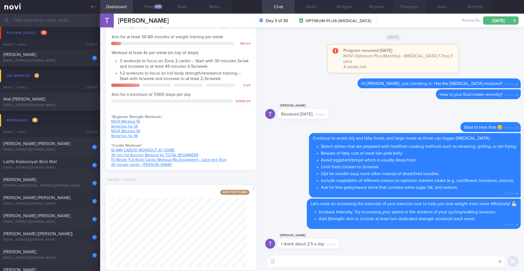
click at [397, 4] on button "Programs" at bounding box center [409, 7] width 33 height 14
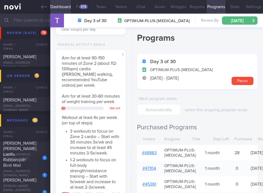
scroll to position [551, 0]
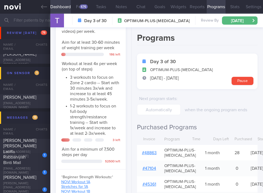
click at [29, 19] on input "text" at bounding box center [131, 20] width 263 height 13
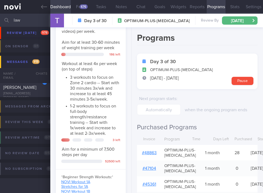
scroll to position [23, 0]
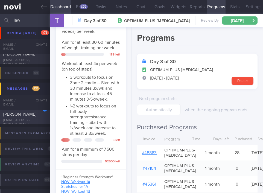
type input "law"
click at [33, 122] on div "[EMAIL_ADDRESS][DOMAIN_NAME]" at bounding box center [25, 122] width 44 height 8
type input "9/10 Check for [PERSON_NAME]'s notes"
type textarea "SUPPORT NEEDED: How to plan a healthy diet. Does not understand about calories …"
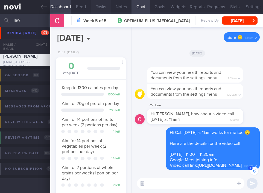
scroll to position [-52, 0]
